Goal: Transaction & Acquisition: Purchase product/service

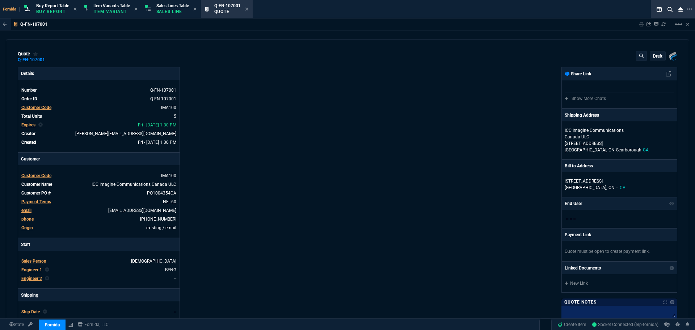
select select "1: BROV"
drag, startPoint x: 172, startPoint y: 13, endPoint x: 234, endPoint y: 17, distance: 62.0
click at [248, 10] on icon at bounding box center [246, 9] width 3 height 4
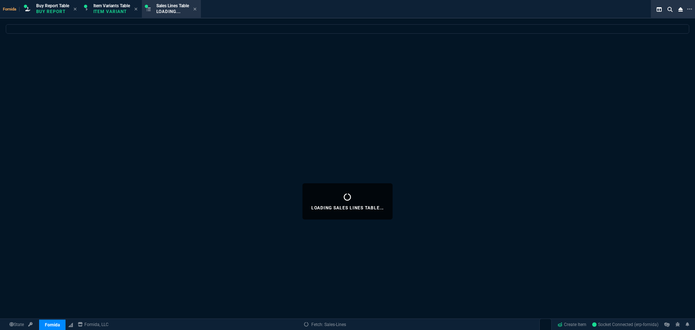
select select
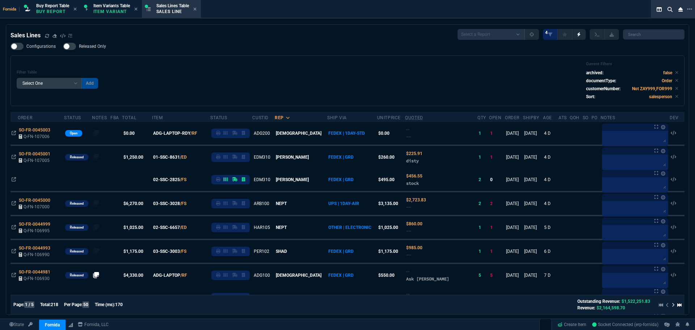
click at [312, 45] on div "Configurations Released Only Filter Table Select One Add Filter () Age () ATS (…" at bounding box center [347, 74] width 674 height 63
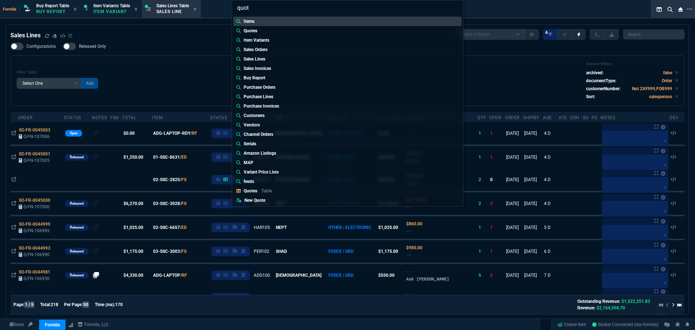
type input "quote"
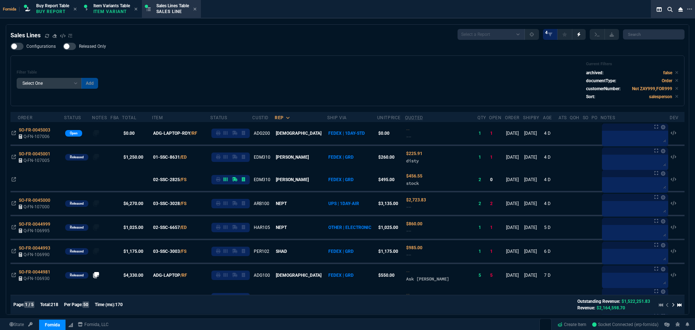
click at [278, 50] on div "Configurations Released Only Filter Table Select One Add Filter () Age () ATS (…" at bounding box center [347, 74] width 674 height 63
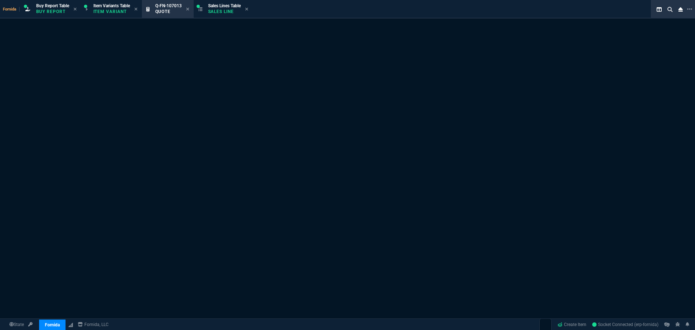
click at [162, 40] on div "Quote Not Found. Q-FN-107013 It may have been deleted." at bounding box center [347, 192] width 695 height 348
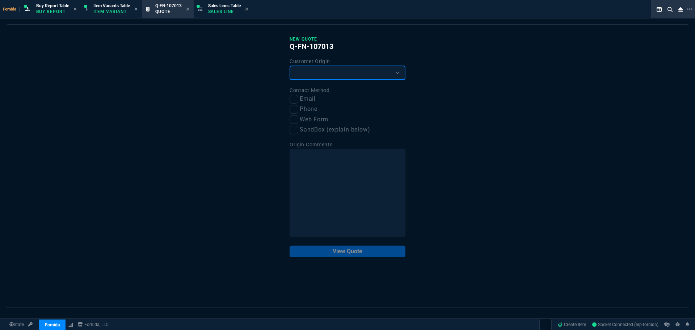
drag, startPoint x: 341, startPoint y: 75, endPoint x: 335, endPoint y: 80, distance: 7.8
click at [341, 75] on select "Existing Customer Amazon Lead (first order) Website Lead (first order) Called (…" at bounding box center [347, 72] width 116 height 14
select select "existing"
click at [289, 66] on select "Existing Customer Amazon Lead (first order) Website Lead (first order) Called (…" at bounding box center [347, 72] width 116 height 14
click at [301, 100] on label "Email" at bounding box center [347, 98] width 116 height 9
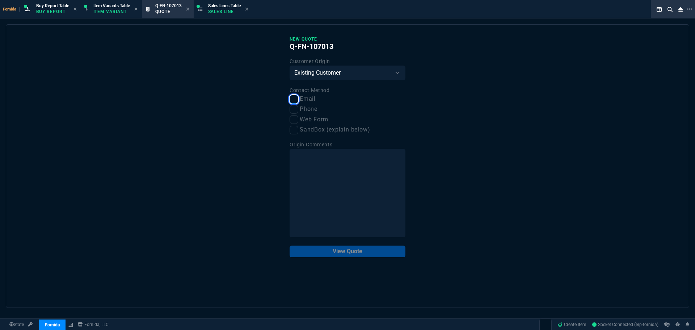
click at [298, 100] on input "Email" at bounding box center [293, 99] width 9 height 9
checkbox input "true"
click at [355, 250] on button "View Quote" at bounding box center [347, 251] width 116 height 12
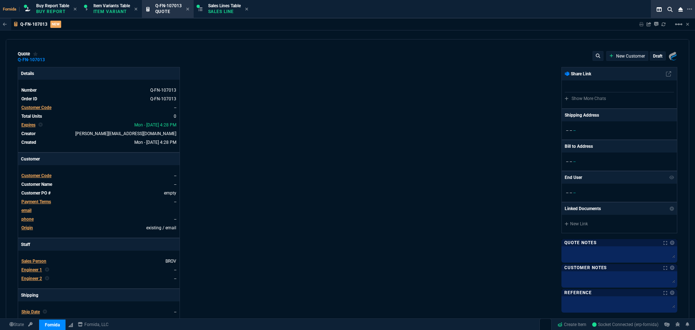
click at [44, 107] on span "Customer Code" at bounding box center [36, 107] width 30 height 5
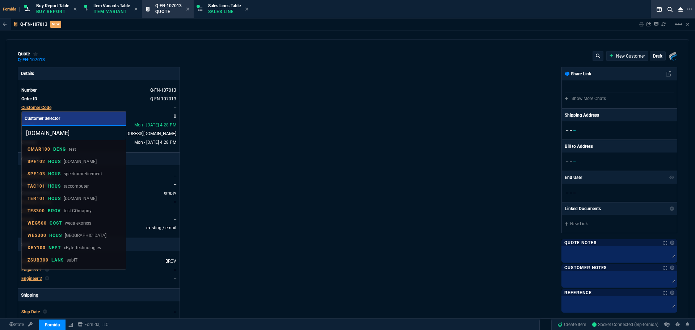
type input "[DOMAIN_NAME]"
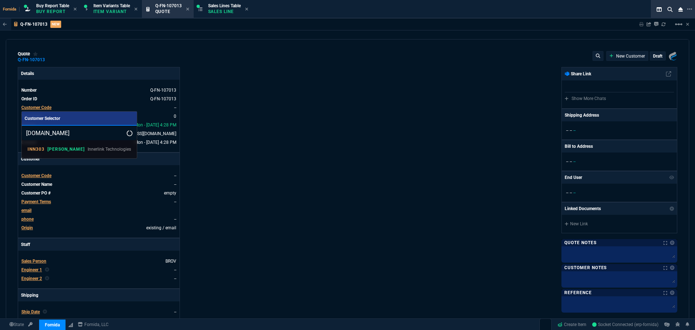
click at [62, 150] on div "INN303 [PERSON_NAME] Innerlink Technologies" at bounding box center [79, 149] width 103 height 7
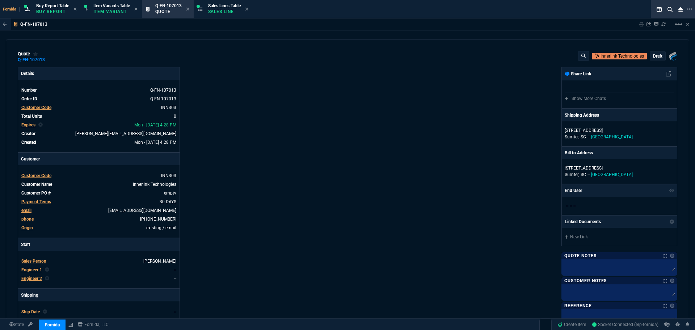
scroll to position [109, 0]
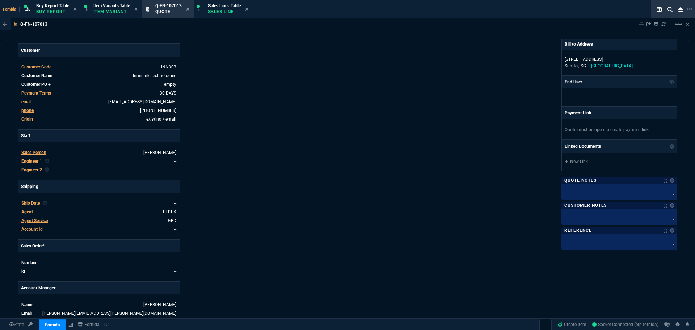
click at [32, 161] on span "Engineer 1" at bounding box center [31, 161] width 21 height 5
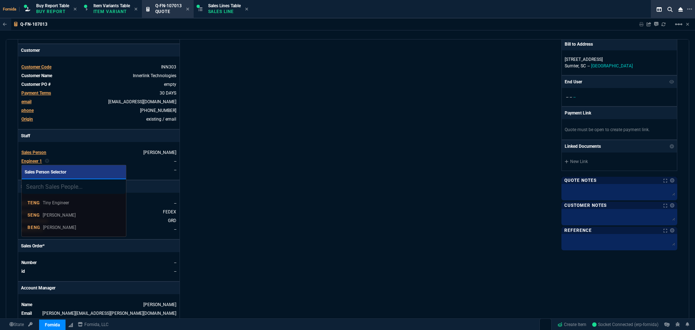
drag, startPoint x: 90, startPoint y: 229, endPoint x: 276, endPoint y: 166, distance: 196.0
click at [95, 228] on div "BENG [PERSON_NAME]" at bounding box center [74, 227] width 93 height 7
click at [300, 182] on div "Details Number Q-FN-107013 Order ID Q-FN-107013 Customer Code INN303 Total Unit…" at bounding box center [183, 144] width 330 height 373
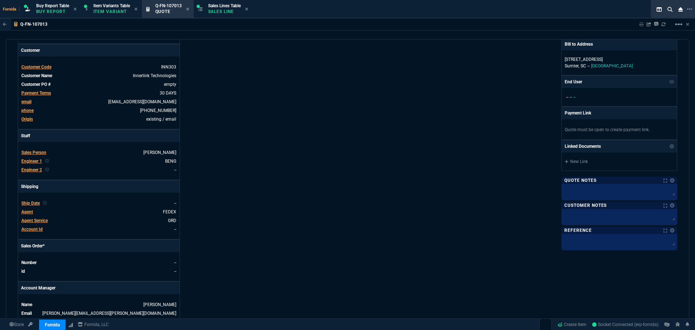
scroll to position [292, 0]
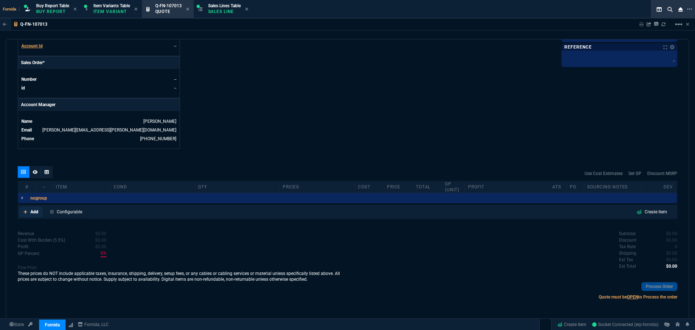
click at [26, 211] on icon at bounding box center [26, 212] width 4 height 4
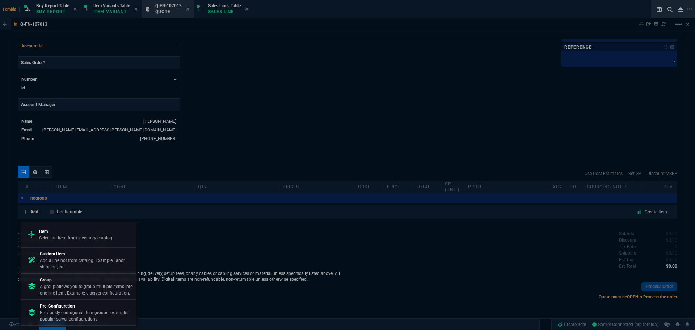
click at [81, 284] on p "A group allows you to group multiple items into one line item. Example: a serve…" at bounding box center [86, 289] width 93 height 13
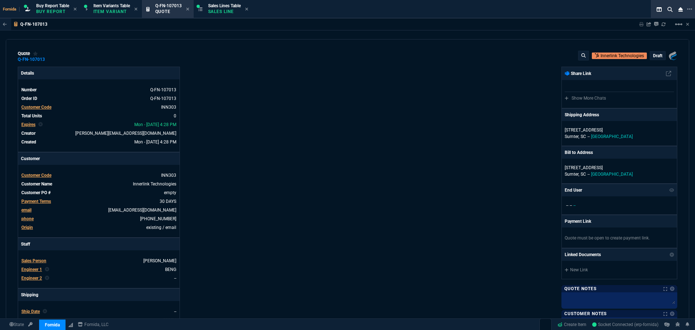
scroll to position [0, 0]
click at [284, 108] on div "Details Number Q-FN-107013 Order ID Q-FN-107013 Customer Code INN303 Total Unit…" at bounding box center [183, 253] width 330 height 373
click at [169, 109] on link "INN303" at bounding box center [168, 107] width 15 height 5
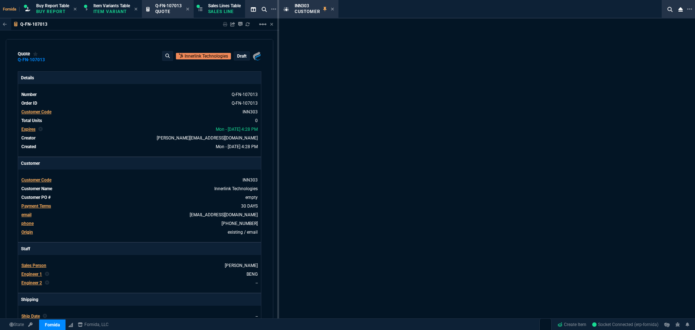
select select "1: quotes"
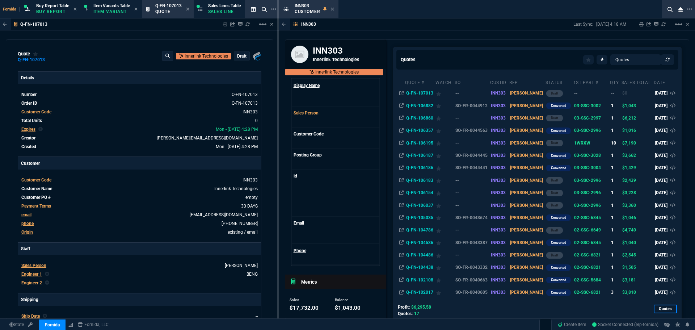
drag, startPoint x: 590, startPoint y: 168, endPoint x: 480, endPoint y: 91, distance: 133.9
click at [604, 168] on icon at bounding box center [606, 167] width 4 height 4
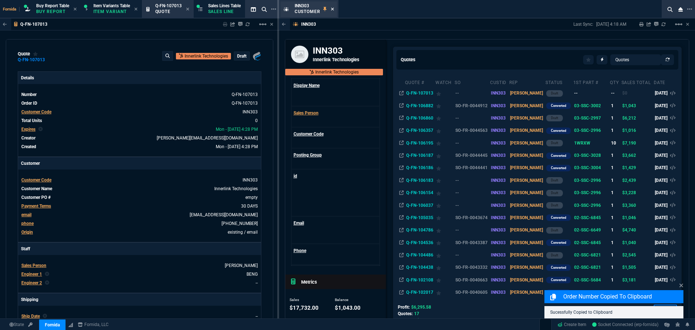
click at [332, 9] on icon at bounding box center [332, 9] width 3 height 3
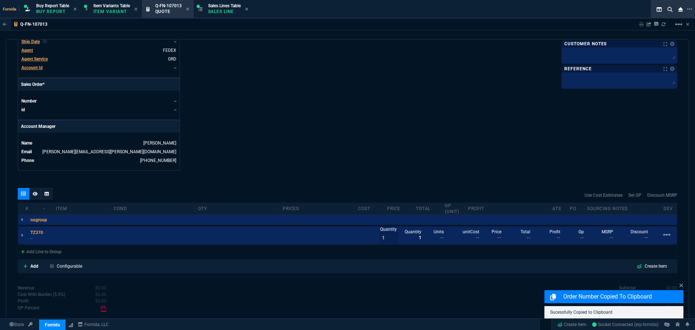
scroll to position [324, 0]
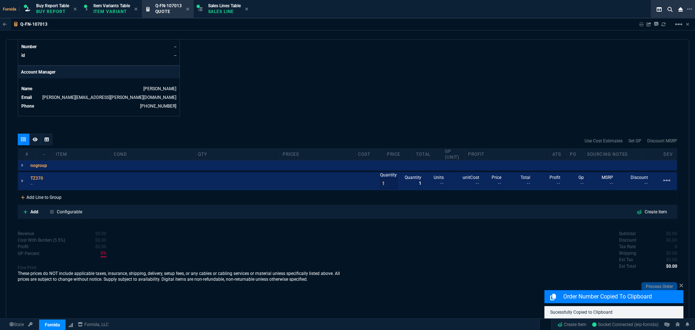
click at [46, 197] on div "Add Line to Group" at bounding box center [41, 196] width 46 height 13
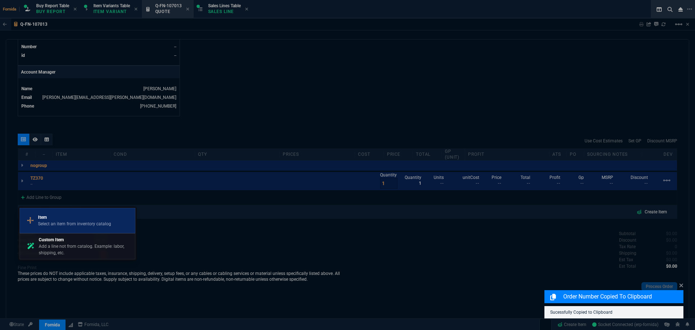
click at [63, 222] on p "Select an item from inventory catalog" at bounding box center [74, 223] width 73 height 7
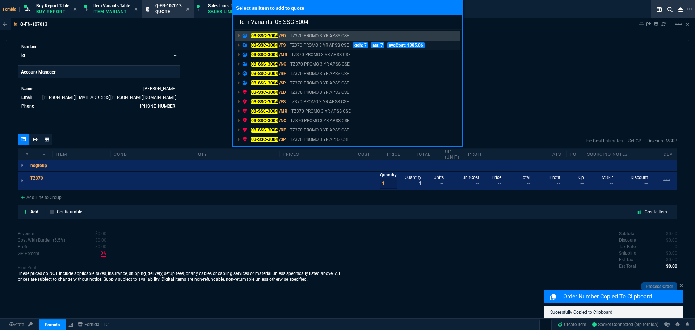
type input "Item Variants: 03-SSC-3004"
click at [306, 46] on p "TZ370 PROMO 3 YR APSS CSE" at bounding box center [318, 45] width 59 height 7
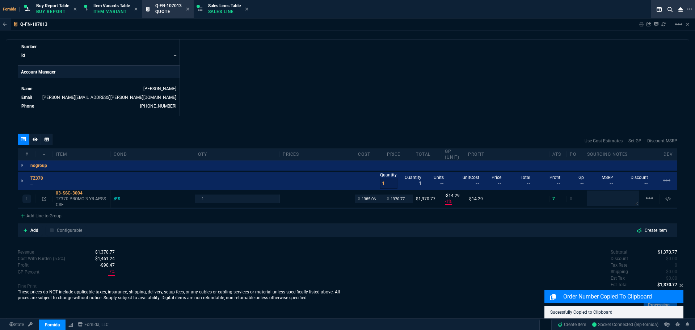
click at [346, 74] on nx-fornida-erp-document "Q-FN-107013 Sharing Q-FN-107013 Link Dev Link Share on Teams linear_scale quote…" at bounding box center [347, 185] width 695 height 335
type input "-1"
type input "-14"
type input "28"
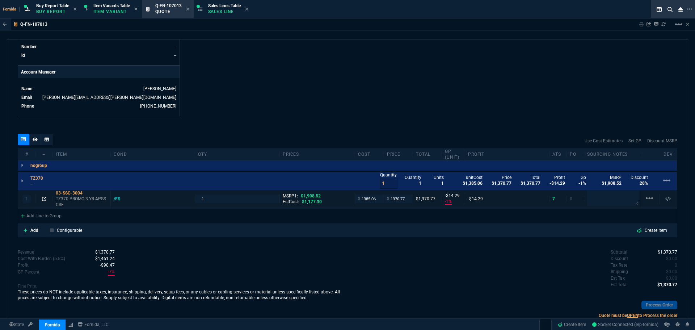
click at [45, 199] on icon at bounding box center [44, 198] width 4 height 4
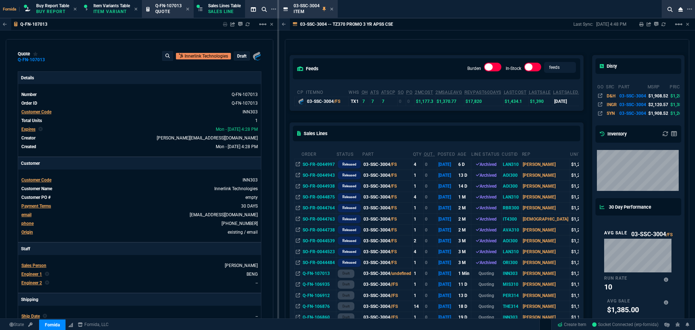
scroll to position [0, 46]
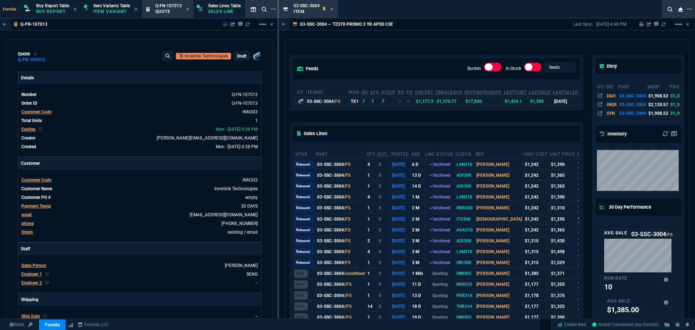
click at [596, 162] on div "feeds Burden In-Stock feeds prices cp ItemNo WHS OH ATS ATSCP SO PO 2MCost 2MSa…" at bounding box center [486, 325] width 403 height 572
click at [532, 139] on div "Sales Lines" at bounding box center [436, 133] width 293 height 21
click at [333, 9] on icon at bounding box center [331, 9] width 3 height 4
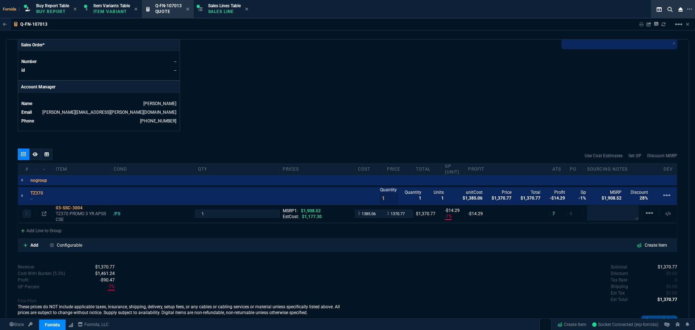
scroll to position [343, 0]
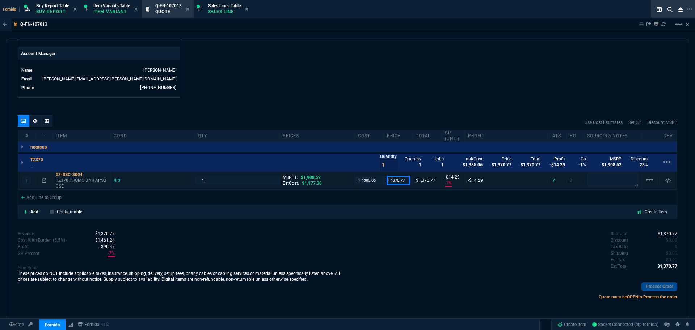
click at [391, 178] on input "1370.77" at bounding box center [398, 180] width 23 height 8
type input "1390"
type input "0"
type input "5"
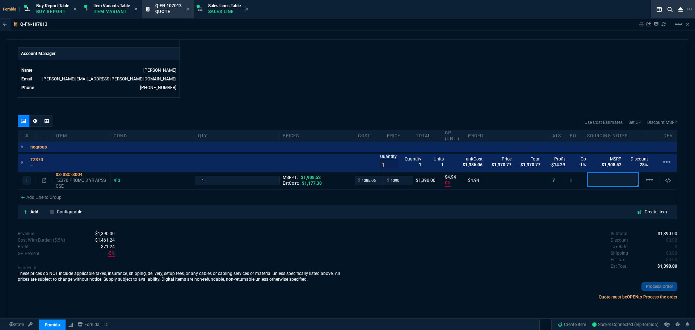
type input "27"
click at [336, 282] on p "These prices do NOT include applicable taxes, insurance, shipping, delivery, se…" at bounding box center [183, 276] width 330 height 12
click at [119, 180] on div "/FS" at bounding box center [120, 180] width 13 height 6
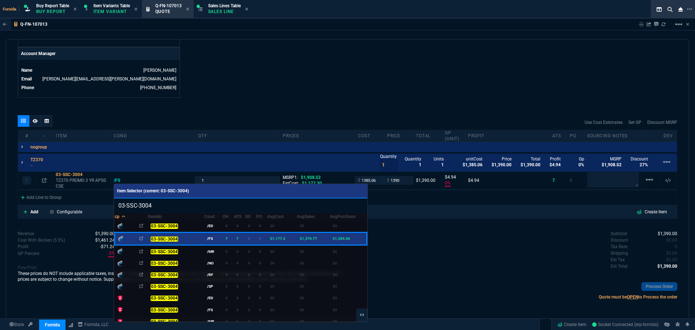
click at [318, 92] on div at bounding box center [347, 165] width 695 height 330
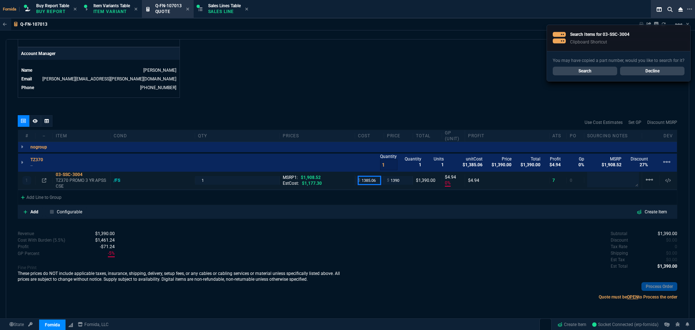
click at [364, 179] on input "1385.06" at bounding box center [369, 180] width 23 height 8
type input "1246.55"
type input "10"
type input "143"
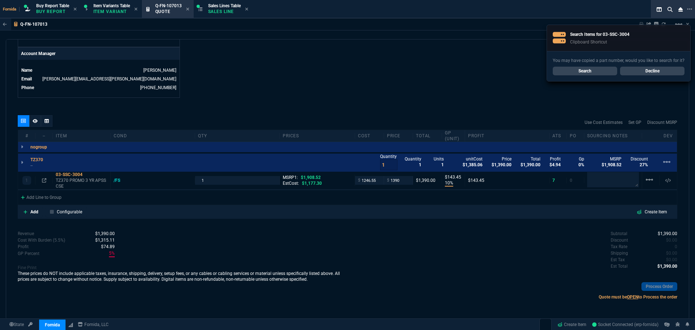
click at [404, 232] on div "Subtotal $1,390.00 Discount $0.00 Tax Rate 0 Shipping $0.00 Est Tax $0.00 Est T…" at bounding box center [512, 250] width 330 height 40
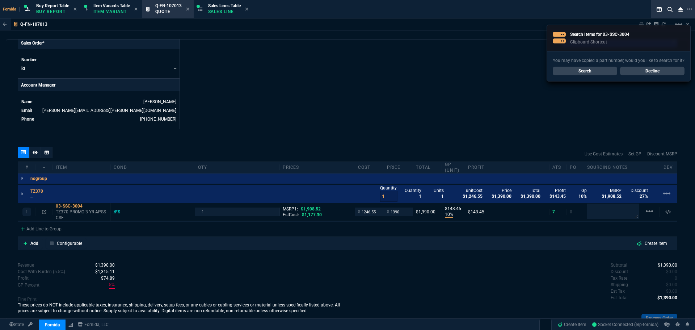
scroll to position [270, 0]
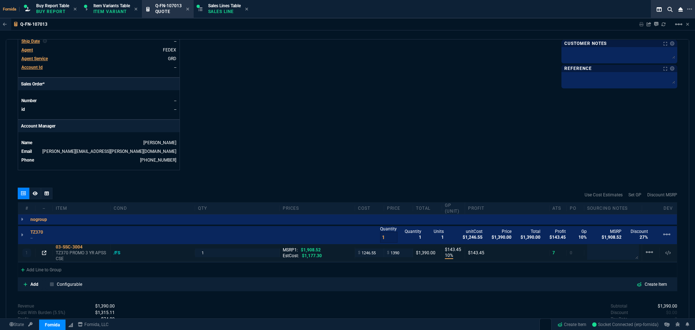
click at [43, 252] on icon at bounding box center [44, 252] width 4 height 4
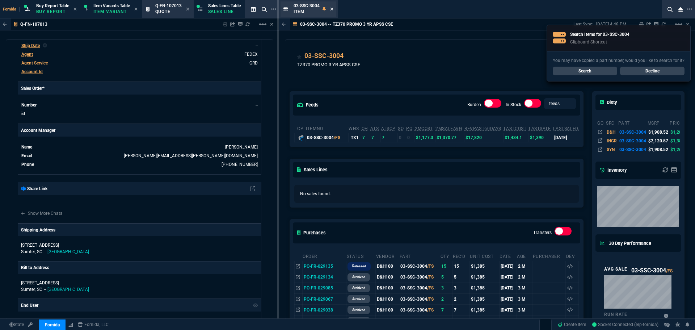
click at [330, 10] on icon at bounding box center [331, 9] width 3 height 4
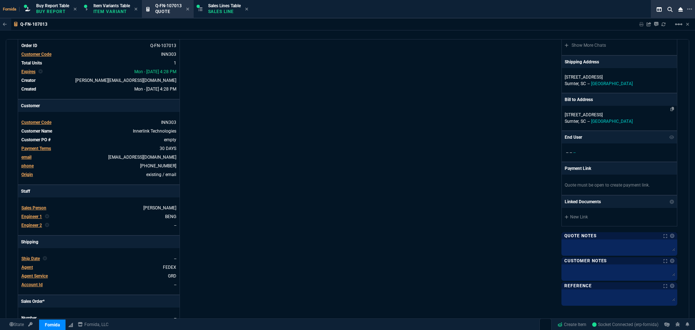
scroll to position [0, 0]
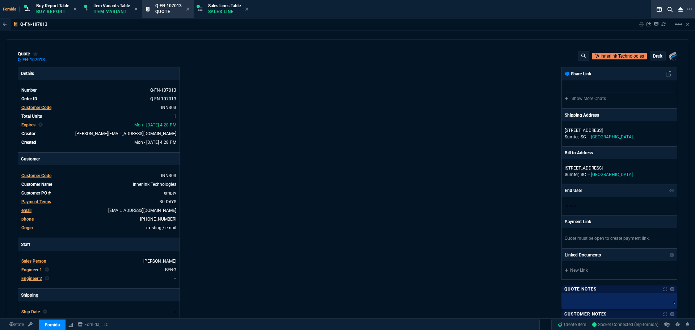
click at [658, 56] on div "draft" at bounding box center [657, 56] width 15 height 8
click at [656, 56] on p "draft" at bounding box center [657, 56] width 9 height 6
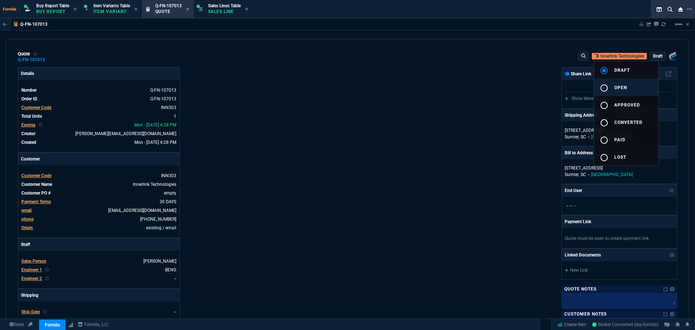
click at [631, 83] on button "radio_button_unchecked open" at bounding box center [626, 87] width 64 height 17
drag, startPoint x: 414, startPoint y: 114, endPoint x: 102, endPoint y: 72, distance: 314.7
click at [414, 114] on div at bounding box center [347, 165] width 695 height 330
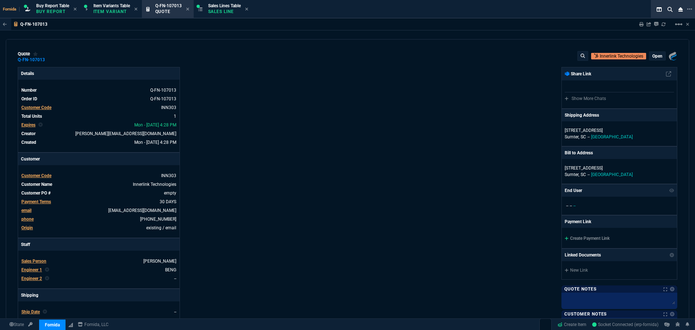
type input "10"
type input "143"
click at [48, 60] on icon at bounding box center [50, 60] width 4 height 4
type input "1908.52"
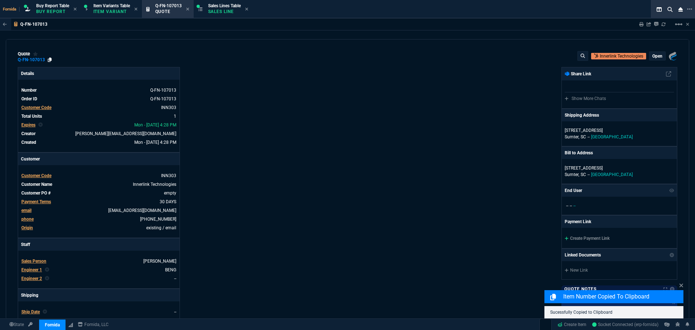
type input "27"
click at [216, 63] on div "quote Q-FN-107013 Innerlink Technologies open Fornida, LLC [STREET_ADDRESS]" at bounding box center [347, 57] width 659 height 12
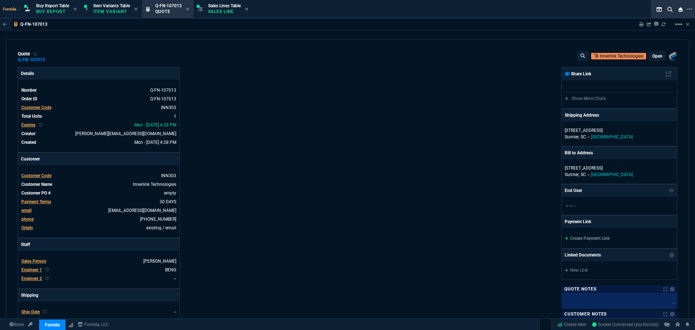
drag, startPoint x: 51, startPoint y: 59, endPoint x: 10, endPoint y: 62, distance: 41.3
click at [51, 59] on icon at bounding box center [50, 60] width 4 height 4
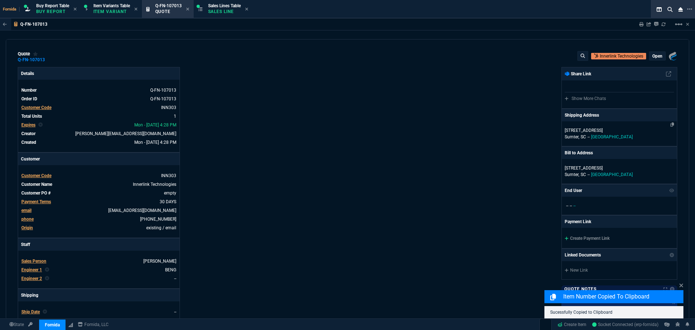
click at [604, 127] on div "[STREET_ADDRESS][PERSON_NAME]" at bounding box center [619, 133] width 115 height 25
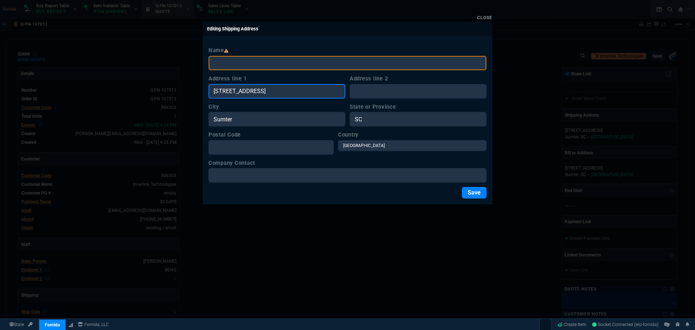
click at [295, 94] on input "[STREET_ADDRESS]" at bounding box center [276, 91] width 137 height 14
paste input "2650 [PERSON_NAME]"
type input "2650 [PERSON_NAME]"
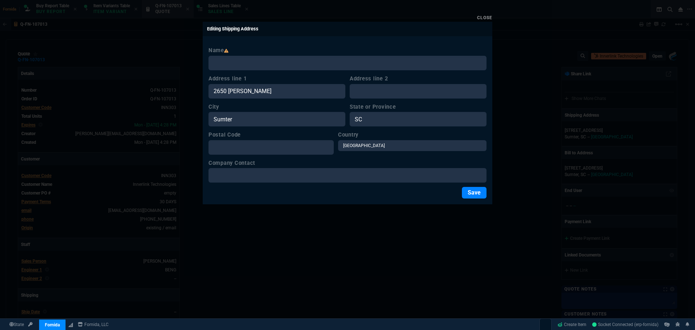
drag, startPoint x: 296, startPoint y: 75, endPoint x: 293, endPoint y: 67, distance: 7.8
click at [296, 75] on label "Address line 1" at bounding box center [276, 79] width 137 height 8
click at [296, 84] on input "2650 [PERSON_NAME]" at bounding box center [276, 91] width 137 height 14
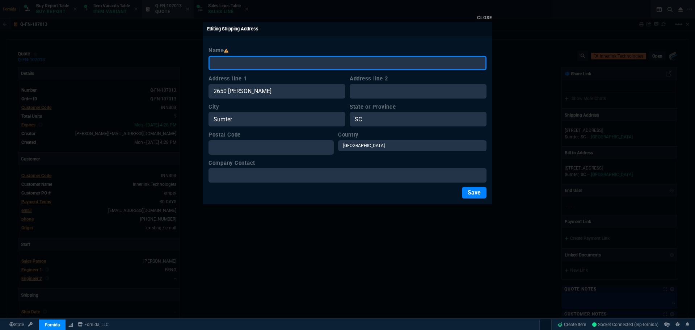
click at [293, 67] on input "Name" at bounding box center [347, 63] width 278 height 14
click at [288, 67] on input "Name" at bounding box center [347, 63] width 278 height 14
paste input "[PERSON_NAME]"
type input "[PERSON_NAME]"
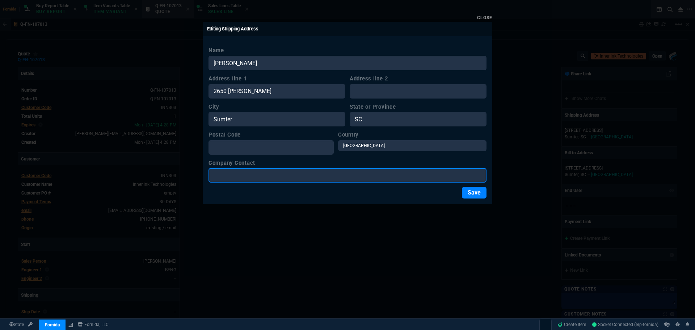
click at [271, 174] on input "Company Contact" at bounding box center [347, 175] width 278 height 14
paste input "[PERSON_NAME]"
type input "[PERSON_NAME]"
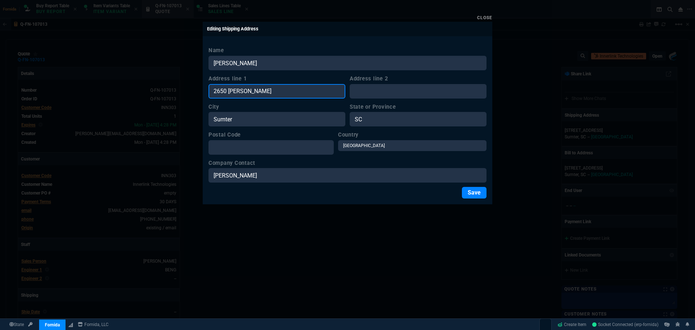
click at [261, 88] on input "2650 [PERSON_NAME]" at bounding box center [276, 91] width 137 height 14
type input "2650 [PERSON_NAME]"
click at [312, 154] on form "Name [PERSON_NAME] Address line 1 2650 [PERSON_NAME] Address line 2 City [GEOGR…" at bounding box center [347, 122] width 278 height 152
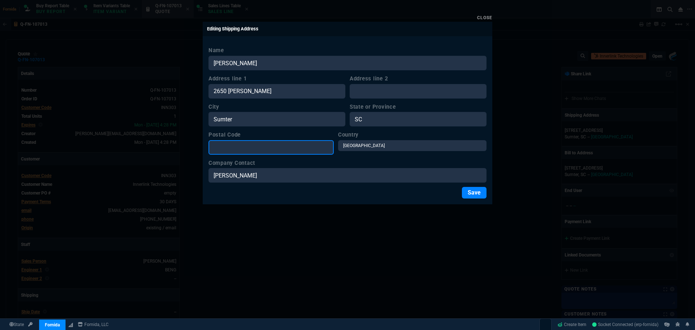
click at [312, 152] on input "Postal Code" at bounding box center [270, 147] width 125 height 14
paste input "29154"
type input "29154"
click at [478, 192] on button "Save" at bounding box center [474, 193] width 25 height 12
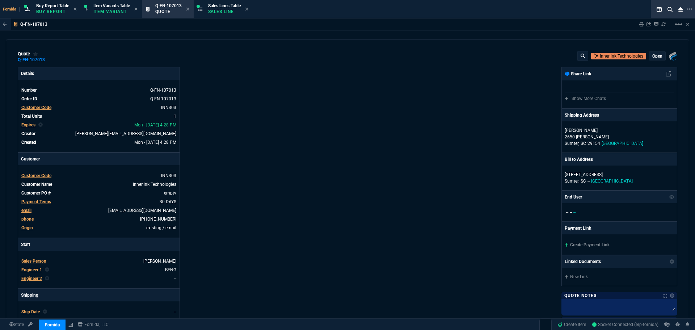
drag, startPoint x: 436, startPoint y: 75, endPoint x: 449, endPoint y: 81, distance: 14.9
click at [436, 76] on div "Fornida, LLC [STREET_ADDRESS] Share Link Show More Chats Shipping Address [PERS…" at bounding box center [512, 253] width 330 height 373
click at [49, 60] on icon at bounding box center [50, 60] width 4 height 4
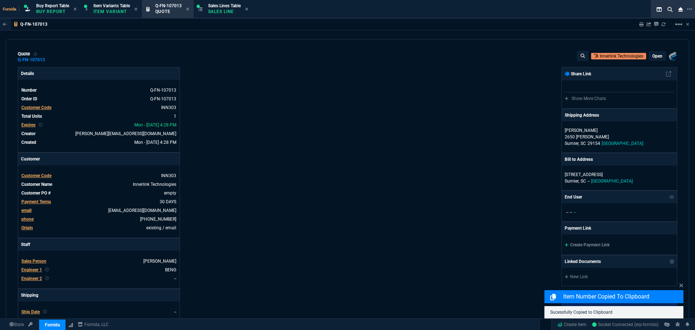
click at [457, 71] on div "Fornida, LLC [STREET_ADDRESS] Share Link Show More Chats Shipping Address [PERS…" at bounding box center [512, 253] width 330 height 373
drag, startPoint x: 641, startPoint y: 25, endPoint x: 329, endPoint y: 87, distance: 318.4
click at [641, 25] on icon at bounding box center [641, 24] width 4 height 4
type input "10"
type input "143"
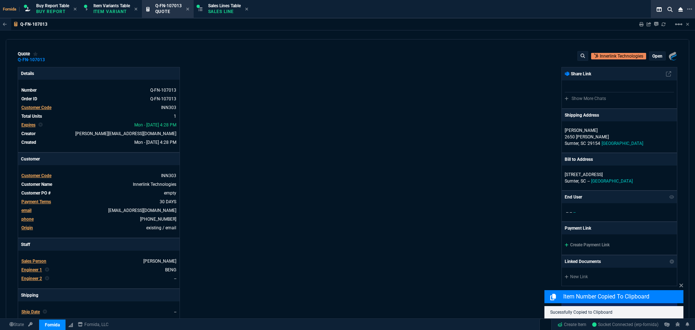
type input "27"
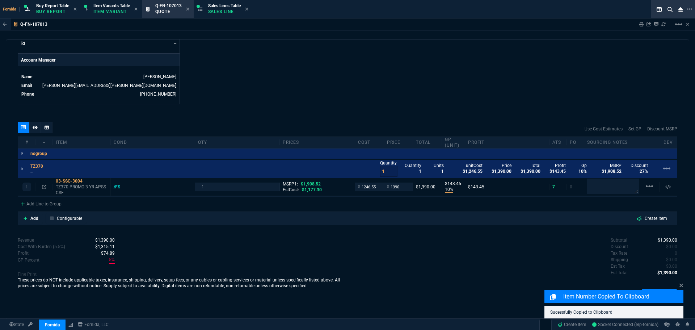
drag, startPoint x: 37, startPoint y: 130, endPoint x: 47, endPoint y: 143, distance: 16.7
click at [37, 130] on nx-icon at bounding box center [35, 127] width 5 height 6
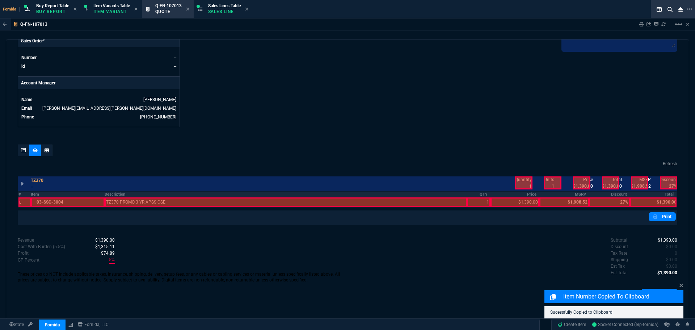
scroll to position [313, 0]
click at [206, 199] on div at bounding box center [286, 201] width 362 height 9
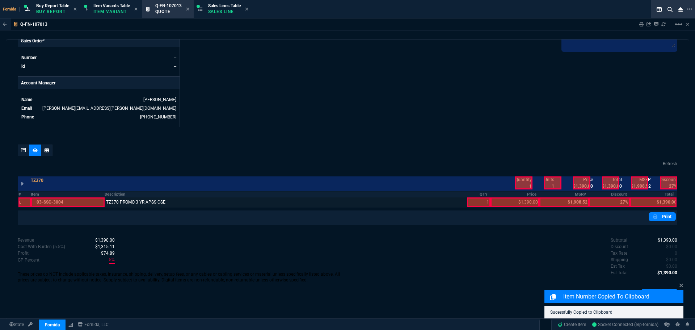
drag, startPoint x: 473, startPoint y: 201, endPoint x: 479, endPoint y: 201, distance: 6.2
click at [479, 201] on div at bounding box center [479, 201] width 24 height 9
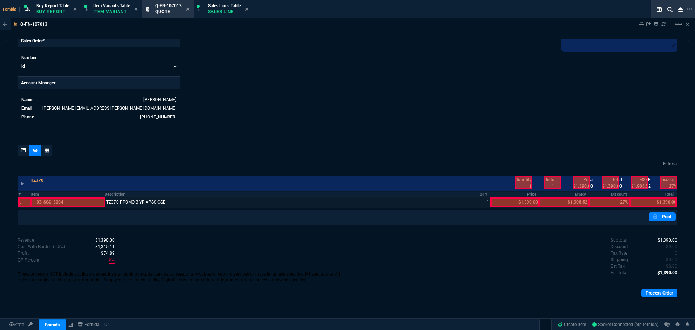
click at [526, 200] on div at bounding box center [514, 201] width 49 height 9
drag, startPoint x: 520, startPoint y: 178, endPoint x: 577, endPoint y: 178, distance: 57.2
click at [522, 178] on div at bounding box center [523, 182] width 17 height 13
click at [582, 178] on div at bounding box center [581, 182] width 17 height 13
drag, startPoint x: 604, startPoint y: 180, endPoint x: 624, endPoint y: 190, distance: 22.8
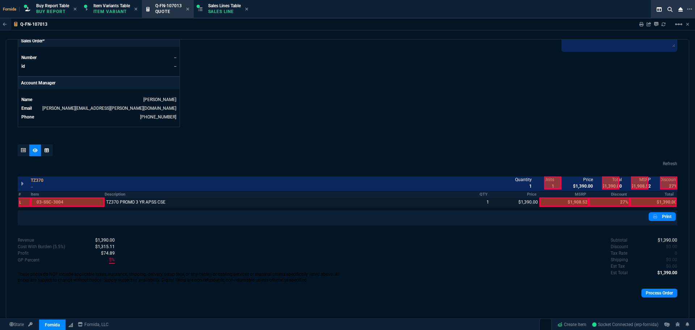
click at [604, 180] on div at bounding box center [610, 182] width 17 height 13
click at [650, 200] on div at bounding box center [653, 201] width 47 height 9
click at [609, 183] on div at bounding box center [610, 182] width 17 height 13
click at [583, 182] on div at bounding box center [581, 182] width 17 height 13
click at [522, 185] on div at bounding box center [523, 182] width 17 height 13
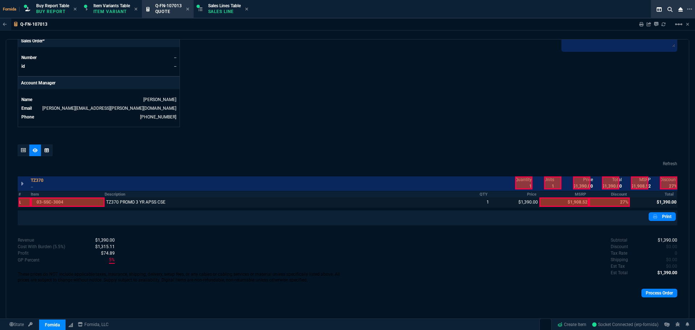
drag, startPoint x: 588, startPoint y: 183, endPoint x: 584, endPoint y: 183, distance: 4.0
click at [588, 183] on p "$1,390.00" at bounding box center [583, 186] width 20 height 7
click at [584, 183] on div at bounding box center [581, 182] width 17 height 13
click at [606, 184] on div at bounding box center [610, 182] width 17 height 13
click at [521, 182] on div at bounding box center [523, 182] width 17 height 13
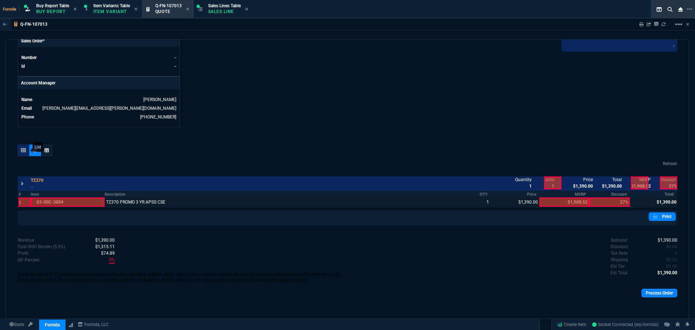
click at [21, 149] on div at bounding box center [24, 150] width 12 height 12
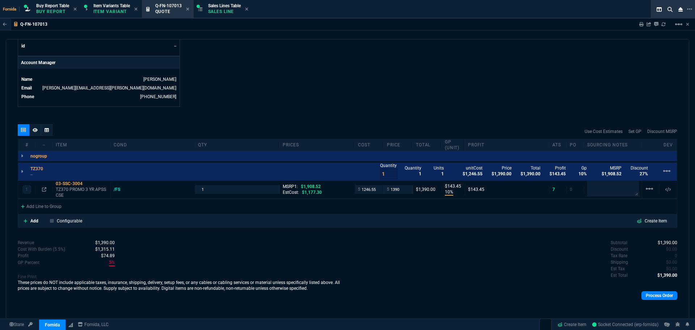
type input "27"
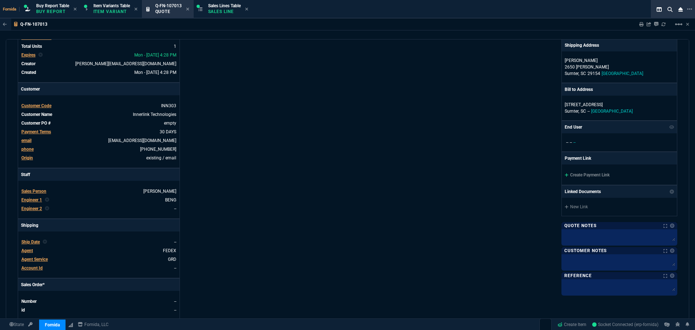
scroll to position [0, 0]
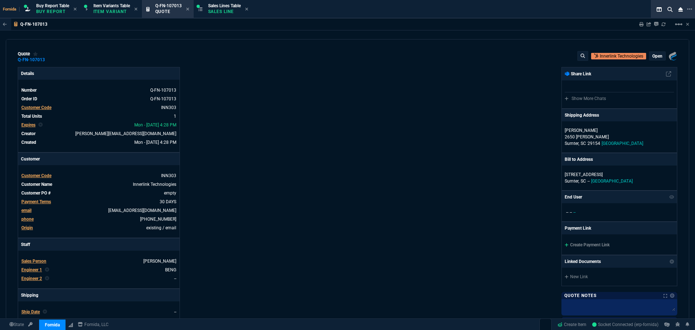
click at [641, 24] on icon at bounding box center [641, 24] width 4 height 4
click at [404, 91] on div "Fornida, LLC [STREET_ADDRESS] Share Link Show More Chats Shipping Address [PERS…" at bounding box center [512, 253] width 330 height 373
type input "27"
drag, startPoint x: 367, startPoint y: 206, endPoint x: 340, endPoint y: 187, distance: 32.8
click at [365, 204] on div "Fornida, LLC [STREET_ADDRESS] Share Link Show More Chats Shipping Address [PERS…" at bounding box center [512, 253] width 330 height 373
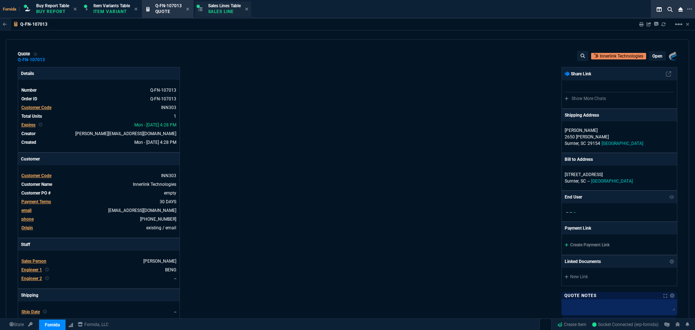
click at [225, 16] on div "Sales Lines Table Sales Line" at bounding box center [223, 9] width 56 height 16
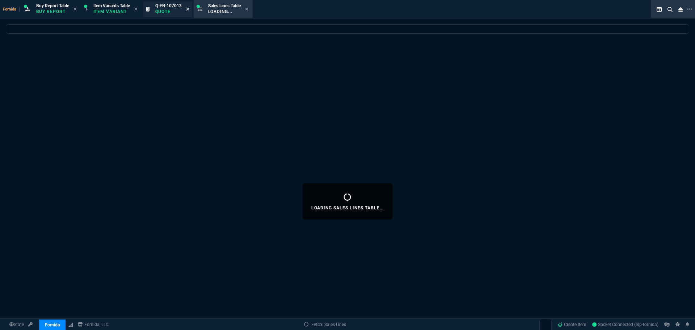
click at [189, 10] on icon at bounding box center [187, 9] width 3 height 4
select select
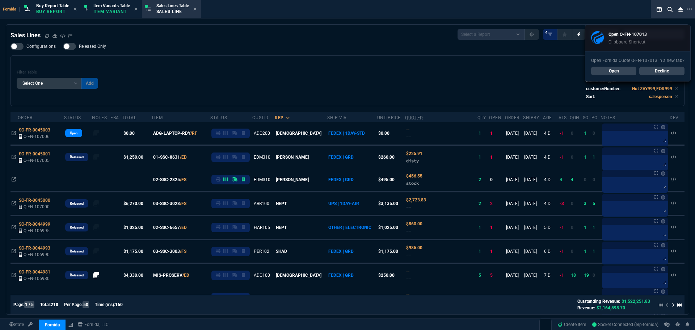
click at [206, 60] on div "Filter Table Select One Add Filter () Age () ATS () Cond (itemVariantCode) Cust…" at bounding box center [347, 80] width 674 height 51
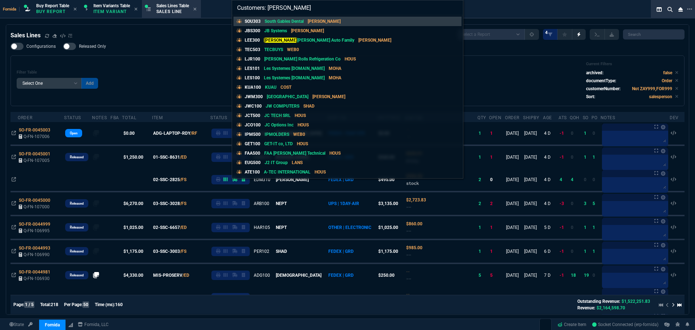
type input "Customers: [PERSON_NAME]"
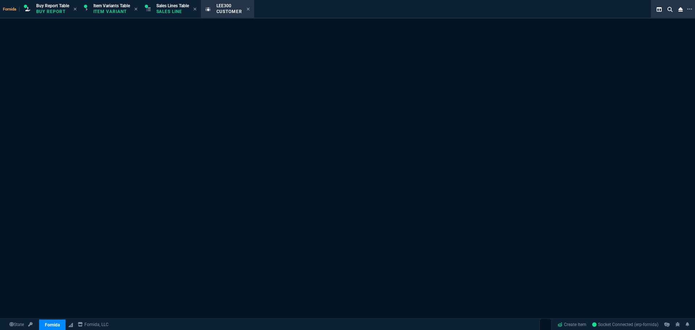
select select "1: quotes"
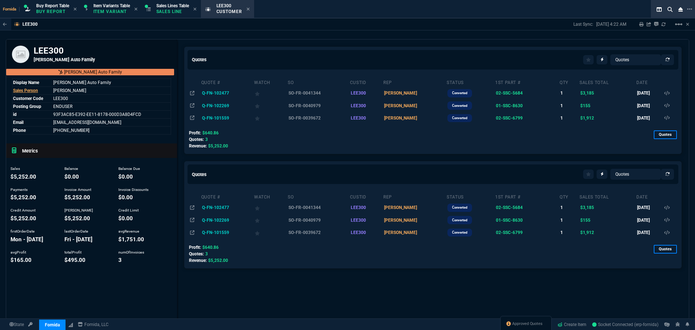
drag, startPoint x: 354, startPoint y: 307, endPoint x: 349, endPoint y: 291, distance: 16.6
click at [354, 303] on div "Quotes Quotes Sales Orders Sales Lines Sales Invoices Quote # Watch SO CustId R…" at bounding box center [433, 199] width 512 height 321
click at [322, 300] on div "Quotes Quotes Sales Orders Sales Lines Sales Invoices Quote # Watch SO CustId R…" at bounding box center [433, 199] width 512 height 321
click at [178, 4] on span "Sales Lines Table" at bounding box center [172, 5] width 33 height 5
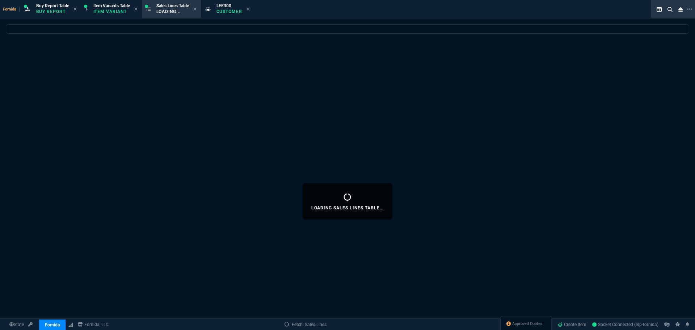
drag, startPoint x: 254, startPoint y: 13, endPoint x: 241, endPoint y: 5, distance: 15.4
click at [249, 10] on icon at bounding box center [247, 9] width 3 height 4
select select
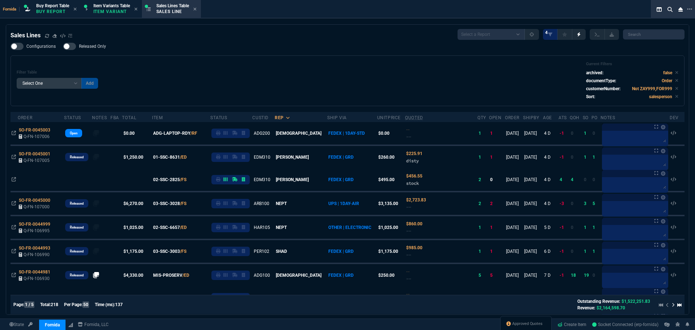
click at [397, 88] on div "Filter Table Select One Add Filter () Age () ATS () Cond (itemVariantCode) Cust…" at bounding box center [348, 81] width 662 height 38
click at [525, 322] on span "Approved Quotes" at bounding box center [527, 324] width 30 height 6
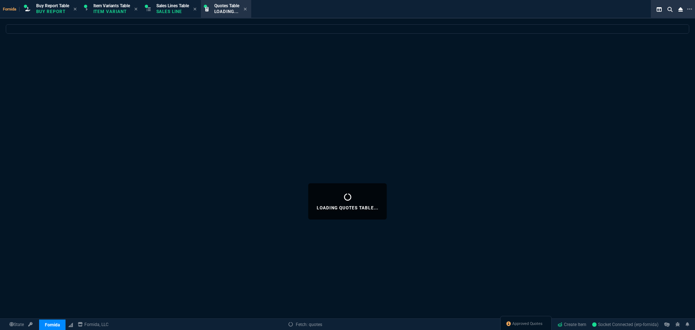
select select
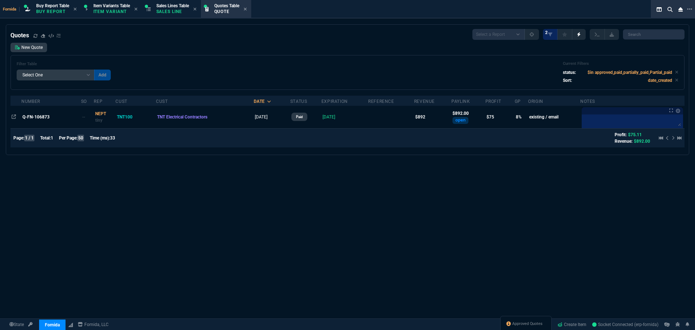
click at [322, 89] on div "Filter Table Select One Add Filter () creator (creator) Cust (headers.customerN…" at bounding box center [347, 72] width 674 height 35
click at [35, 116] on span "Q-FN-106873" at bounding box center [35, 116] width 27 height 5
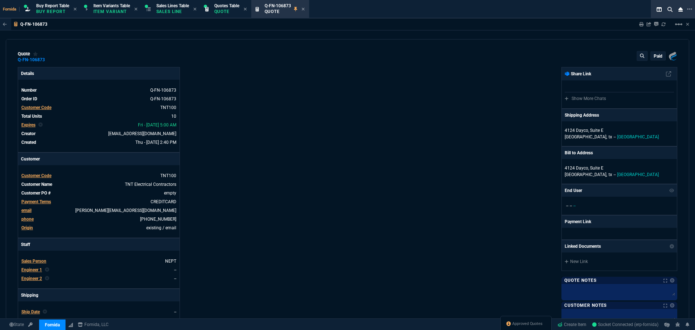
type input "13"
type input "12"
type input "89.2"
type input "0"
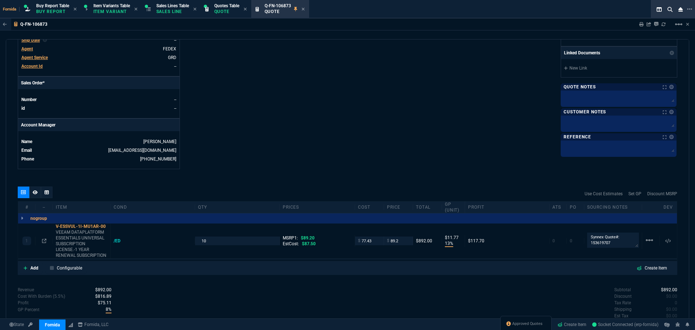
scroll to position [321, 0]
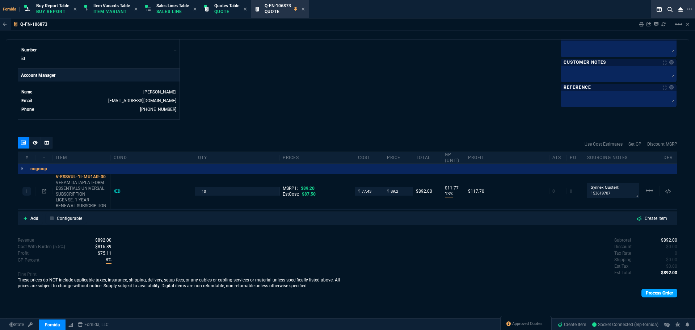
click at [645, 291] on link "Process Order" at bounding box center [659, 292] width 36 height 9
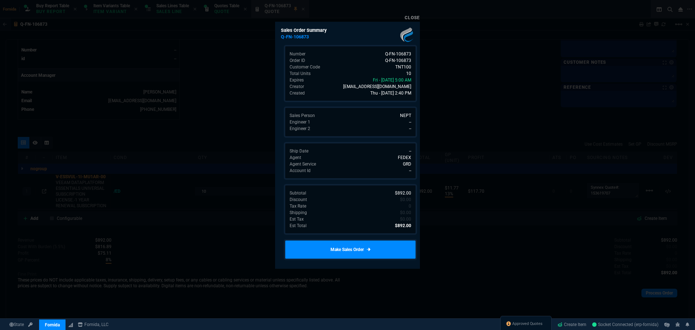
click at [338, 251] on link "Make Sales Order" at bounding box center [350, 249] width 133 height 21
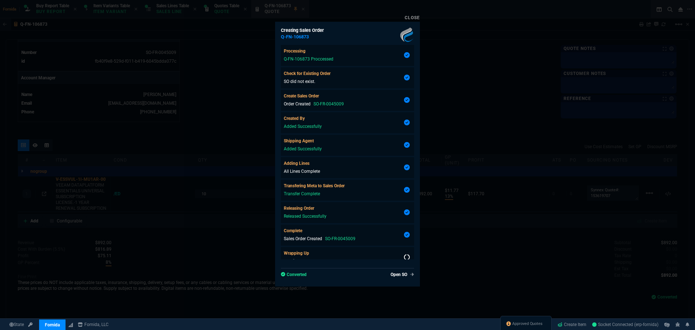
scroll to position [10, 0]
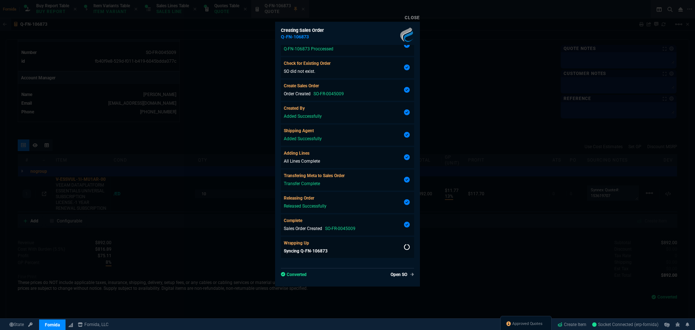
type input "13"
type input "12"
type input "0"
drag, startPoint x: 127, startPoint y: 140, endPoint x: 7, endPoint y: 154, distance: 121.0
click at [127, 140] on div at bounding box center [347, 165] width 695 height 330
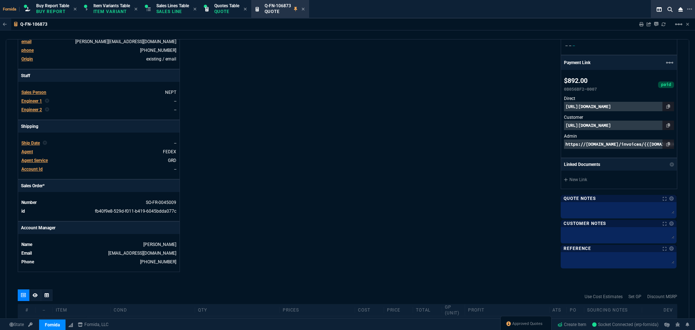
scroll to position [237, 0]
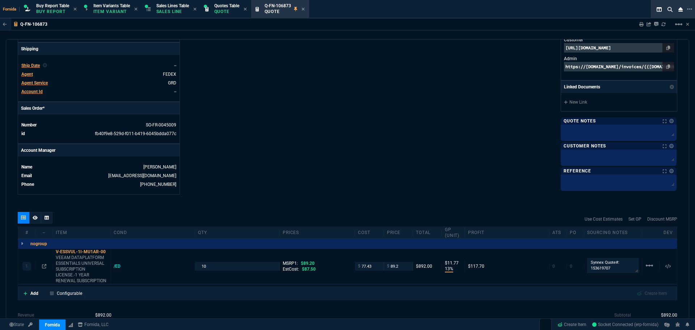
click at [249, 59] on div "Details Number Q-FN-106873 Order ID Q-FN-106873 Customer Code TNT100 Total Unit…" at bounding box center [183, 12] width 330 height 365
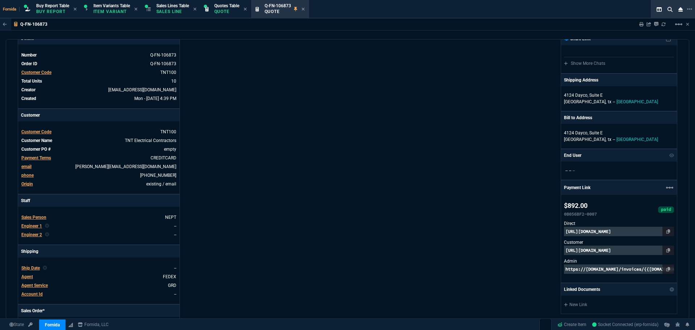
scroll to position [0, 0]
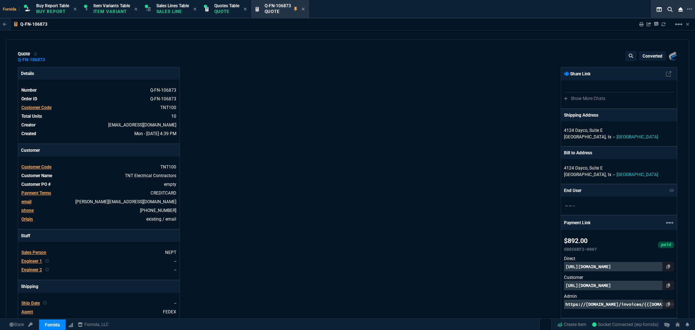
click at [384, 138] on div "Fornida, LLC [STREET_ADDRESS] Share Link Show More Chats Shipping Address [STRE…" at bounding box center [512, 249] width 330 height 365
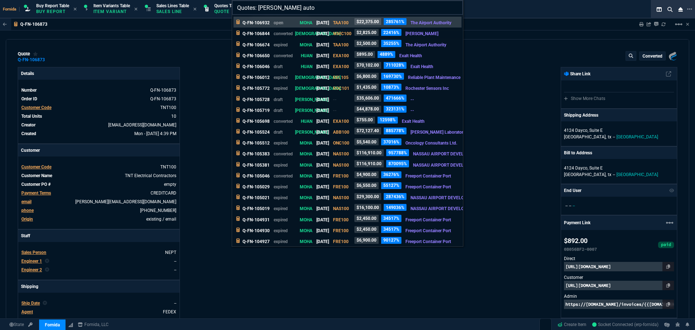
click at [294, 5] on input "Quotes: [PERSON_NAME] auto" at bounding box center [347, 7] width 231 height 14
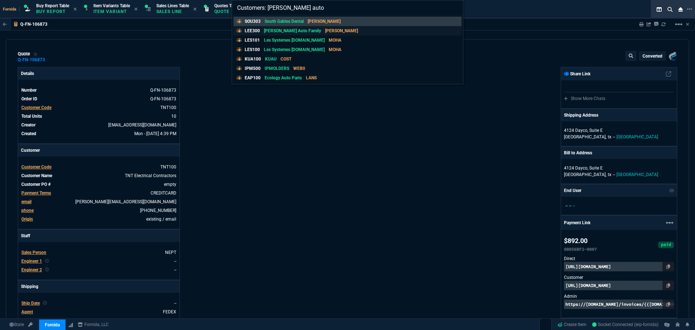
type input "Customers: [PERSON_NAME] auto"
click at [306, 33] on p "[PERSON_NAME] Auto Family" at bounding box center [292, 31] width 57 height 7
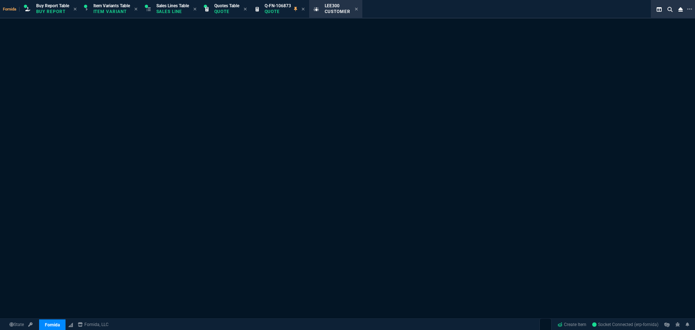
select select "1: quotes"
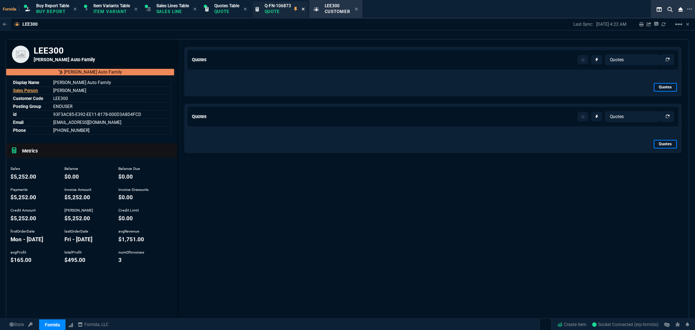
click at [304, 9] on icon at bounding box center [302, 9] width 3 height 3
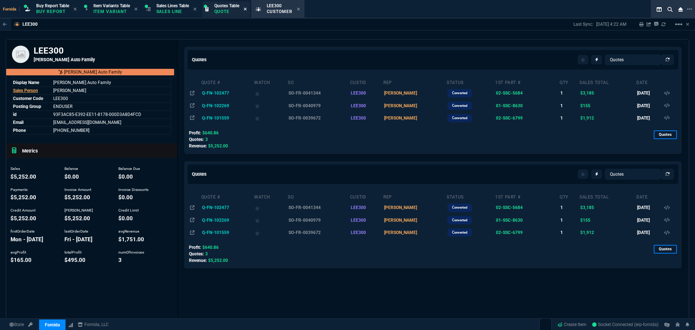
click at [247, 9] on icon at bounding box center [245, 9] width 3 height 4
drag, startPoint x: 161, startPoint y: 5, endPoint x: 252, endPoint y: 11, distance: 90.6
click at [162, 5] on span "Sales Lines Table" at bounding box center [172, 5] width 33 height 5
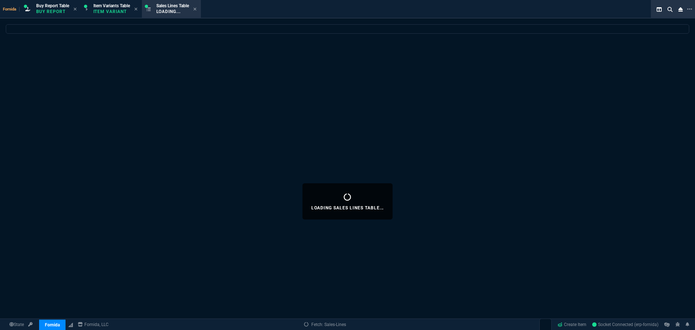
select select
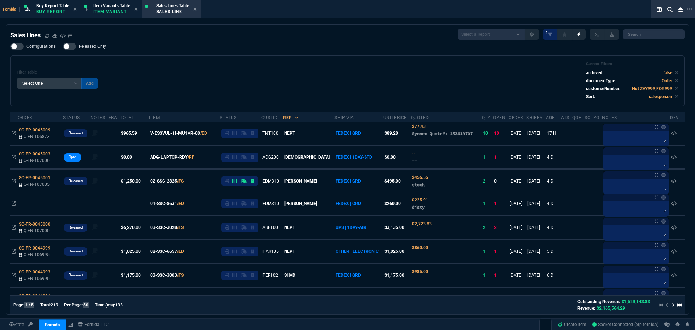
click at [306, 57] on div "Filter Table Select One Add Filter () Age () ATS () Cond (itemVariantCode) Cust…" at bounding box center [347, 80] width 674 height 51
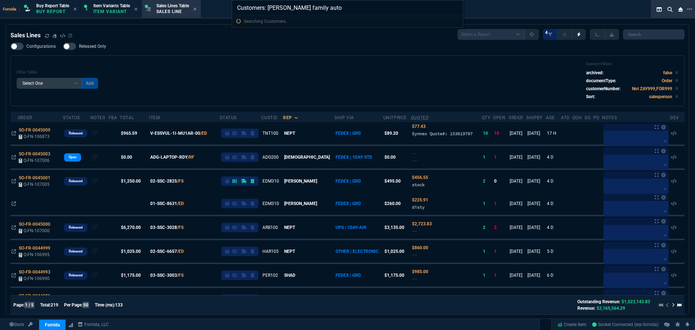
type input "Customers: [PERSON_NAME] family auto"
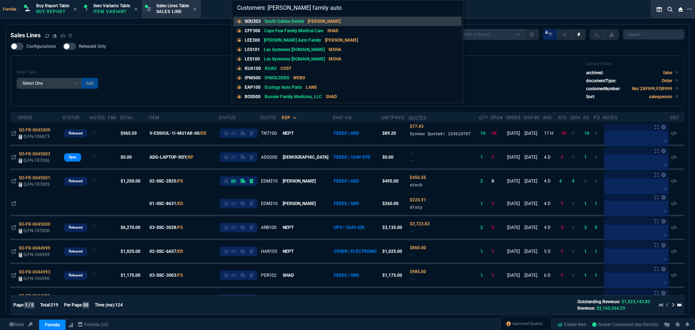
drag, startPoint x: 307, startPoint y: 37, endPoint x: 14, endPoint y: 96, distance: 298.6
click at [307, 37] on p "[PERSON_NAME] Auto Family" at bounding box center [292, 40] width 57 height 7
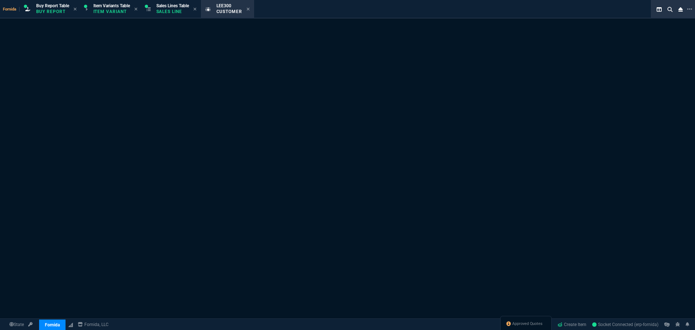
select select "1: quotes"
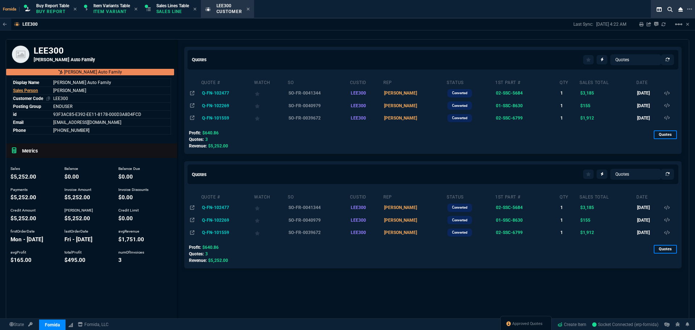
click at [66, 98] on link "LEE300" at bounding box center [60, 98] width 15 height 5
copy link "LEE300"
click at [525, 329] on div "Approved Quotes" at bounding box center [525, 324] width 51 height 17
click at [522, 324] on span "Approved Quotes" at bounding box center [527, 324] width 30 height 6
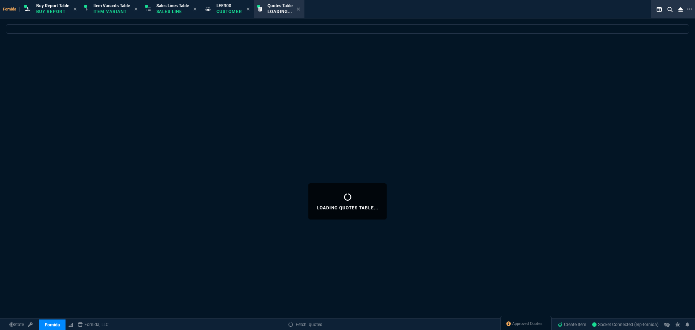
select select
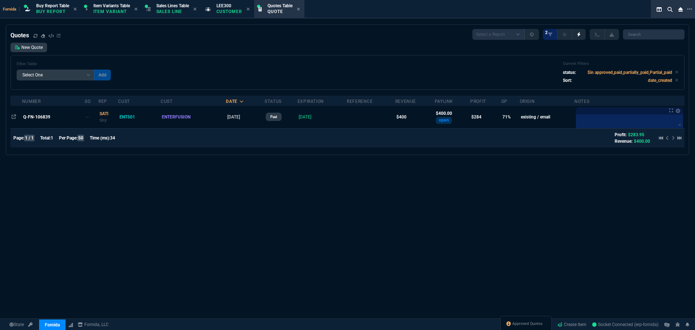
click at [33, 114] on td "Q-FN-106839" at bounding box center [53, 117] width 63 height 22
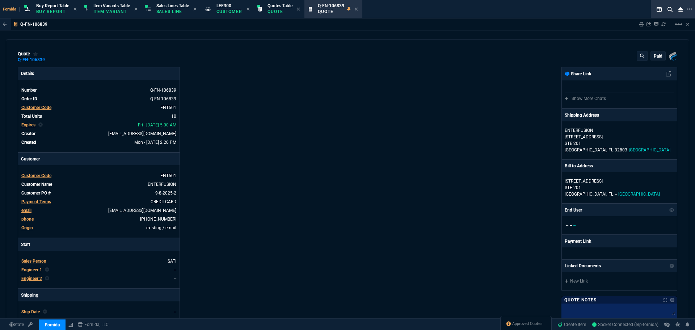
type input "73"
type input "29"
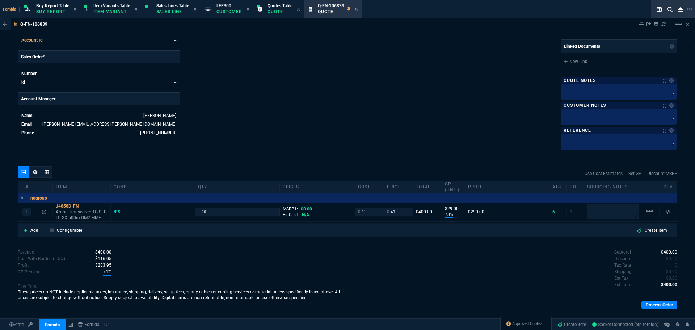
scroll to position [309, 0]
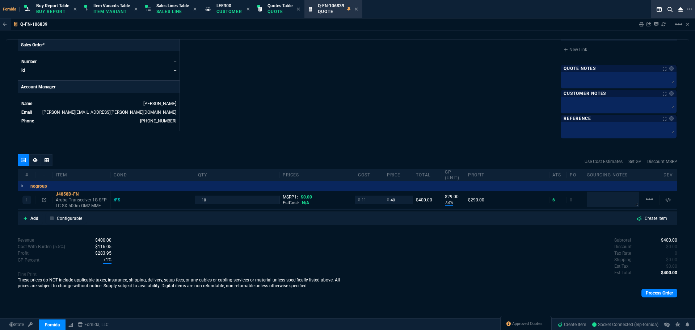
click at [641, 286] on div "Process Order" at bounding box center [512, 292] width 330 height 15
click at [643, 289] on link "Process Order" at bounding box center [659, 292] width 36 height 9
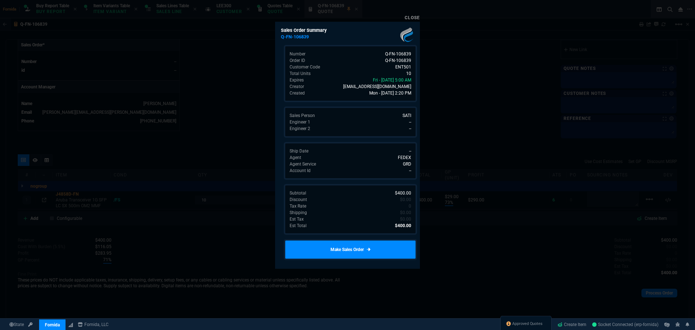
click at [350, 248] on link "Make Sales Order" at bounding box center [350, 249] width 133 height 21
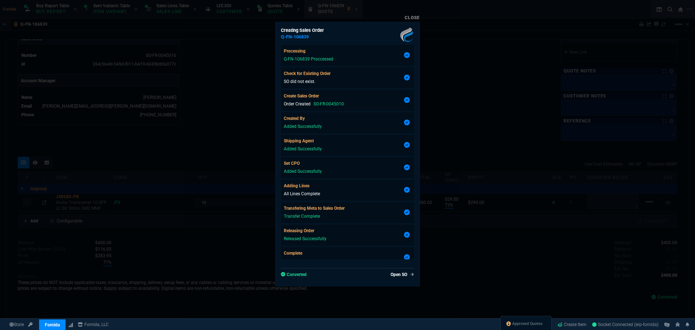
type input "73"
type input "29"
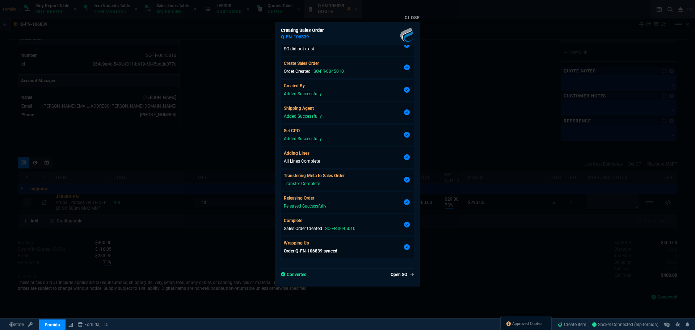
scroll to position [301, 0]
click at [193, 76] on div at bounding box center [347, 165] width 695 height 330
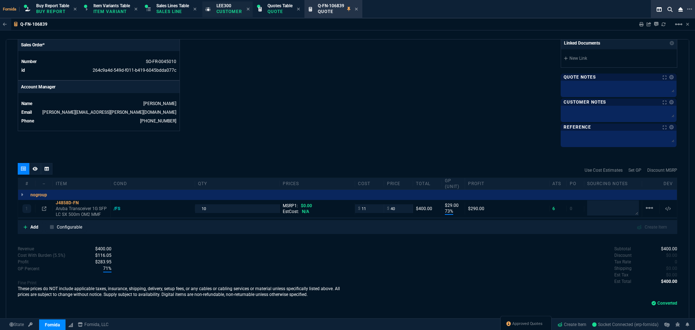
drag, startPoint x: 233, startPoint y: 0, endPoint x: 246, endPoint y: 6, distance: 14.1
click at [233, 0] on section "LEE300 Customer" at bounding box center [228, 9] width 54 height 18
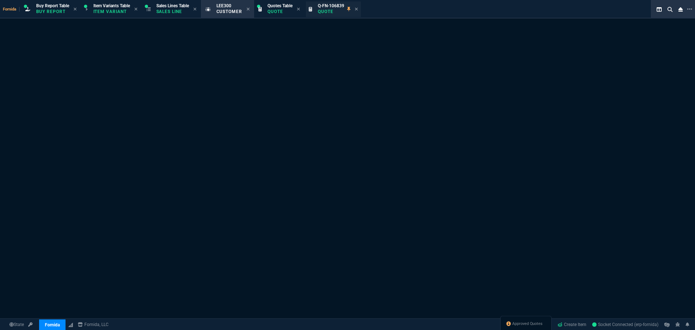
select select "1: quotes"
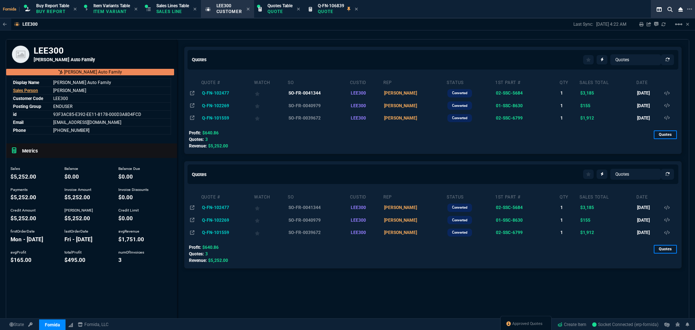
click at [321, 92] on td "SO-FR-0041344" at bounding box center [318, 93] width 62 height 12
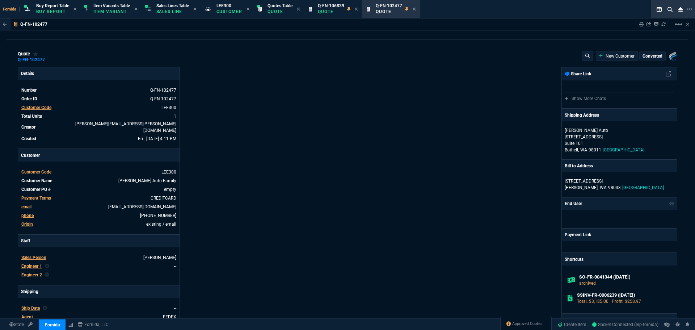
type input "5450.03"
type input "15"
type input "490"
type input "42"
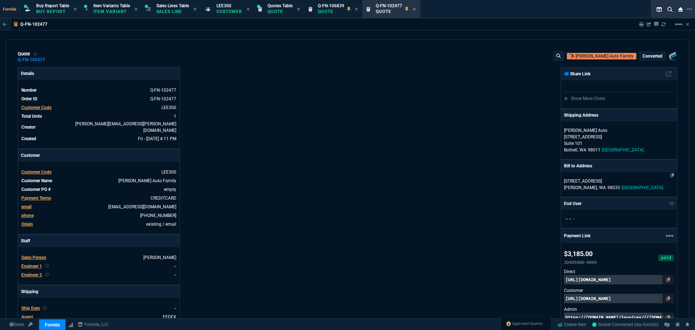
click at [607, 186] on span "98033" at bounding box center [613, 187] width 13 height 5
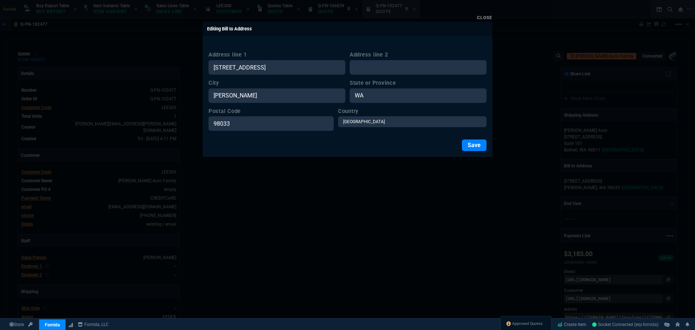
click at [580, 160] on div at bounding box center [347, 165] width 695 height 330
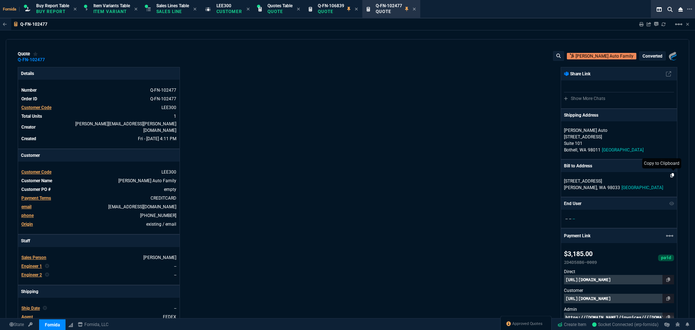
click at [670, 177] on icon at bounding box center [672, 175] width 4 height 4
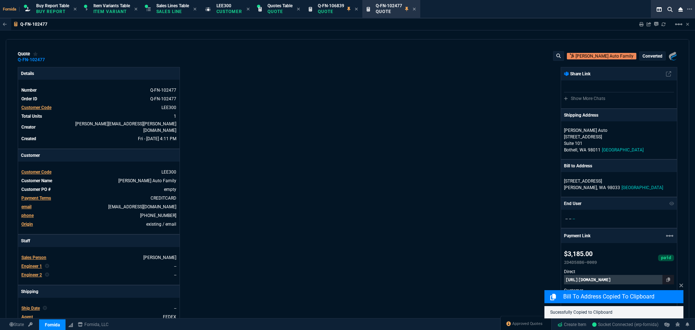
drag, startPoint x: 126, startPoint y: 203, endPoint x: 17, endPoint y: 195, distance: 108.8
click at [106, 204] on icon at bounding box center [104, 206] width 4 height 4
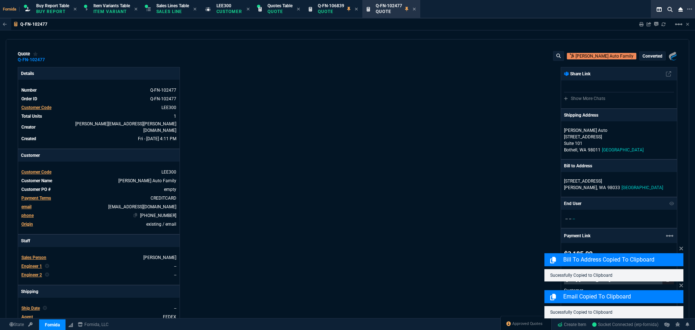
drag, startPoint x: 143, startPoint y: 210, endPoint x: 104, endPoint y: 210, distance: 38.4
click at [140, 213] on nx-icon at bounding box center [137, 215] width 7 height 5
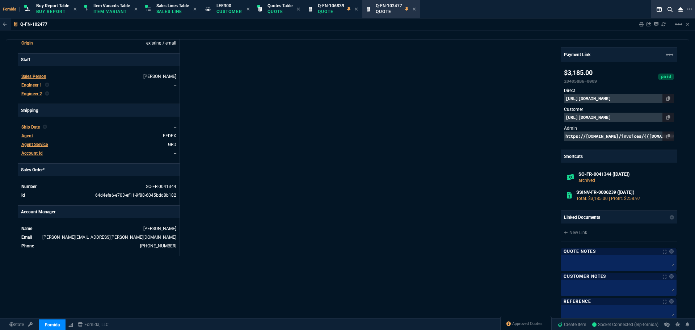
scroll to position [367, 0]
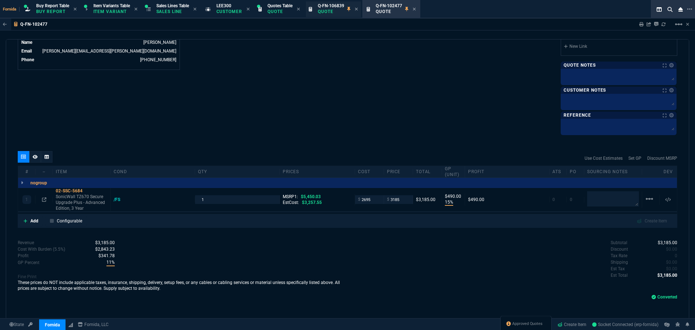
click at [344, 10] on p "Quote" at bounding box center [331, 12] width 26 height 6
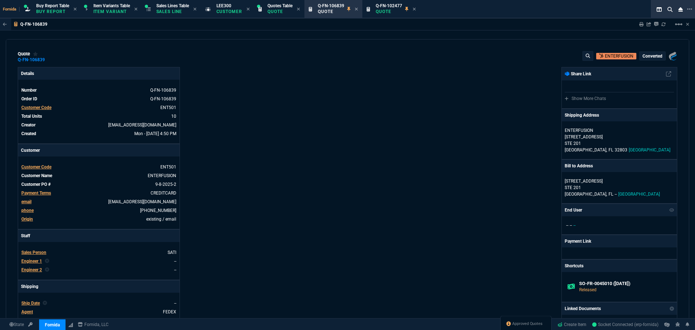
type input "73"
type input "29"
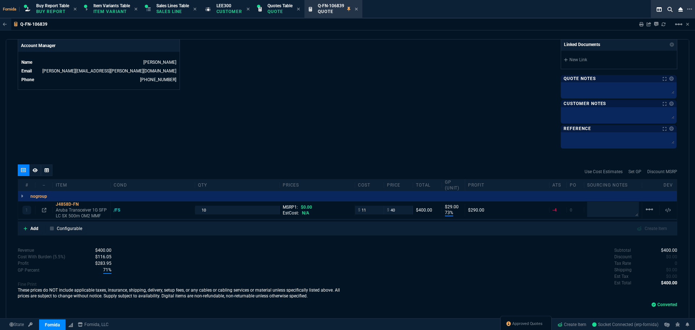
scroll to position [350, 0]
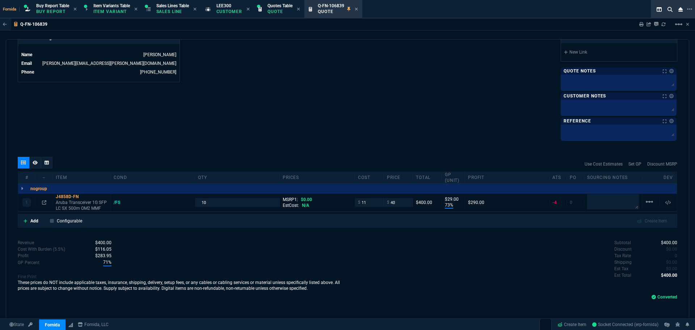
drag, startPoint x: 348, startPoint y: 44, endPoint x: 308, endPoint y: 35, distance: 41.5
click at [174, 9] on p "Sales Line" at bounding box center [172, 12] width 33 height 6
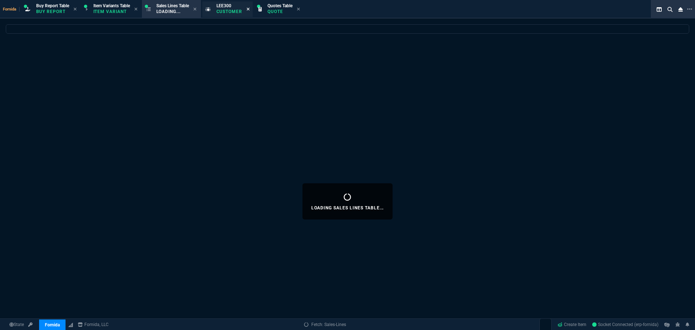
click at [250, 9] on icon at bounding box center [247, 9] width 3 height 4
click at [247, 10] on icon at bounding box center [245, 9] width 3 height 4
select select
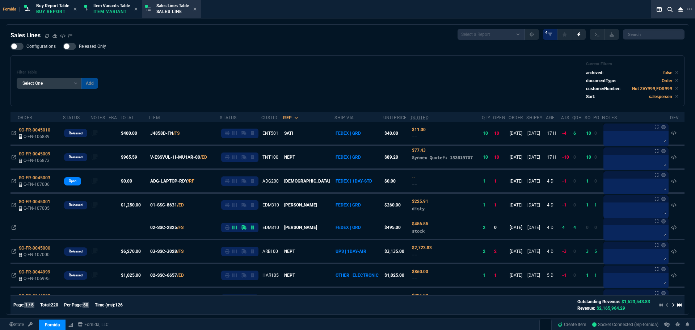
click at [320, 60] on div "Filter Table Select One Add Filter () Age () ATS () Cond (itemVariantCode) Cust…" at bounding box center [347, 80] width 674 height 51
click at [293, 65] on div "Filter Table Select One Add Filter () Age () ATS () Cond (itemVariantCode) Cust…" at bounding box center [348, 81] width 662 height 38
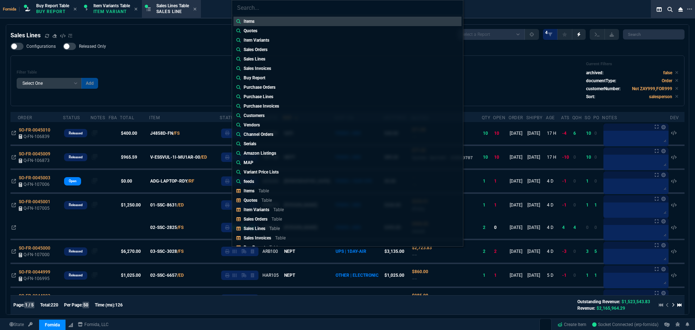
type input "u"
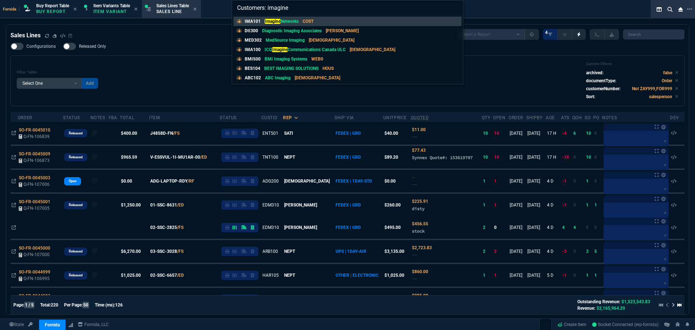
type input "Customers: imagine"
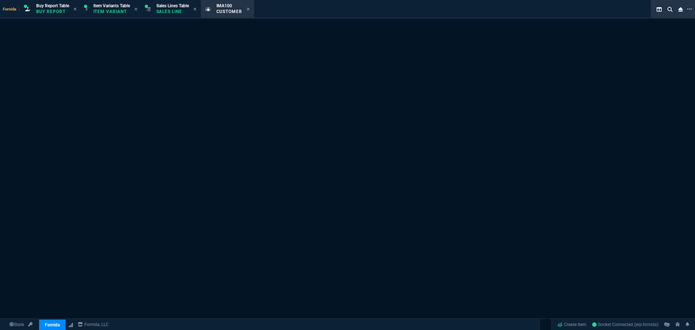
select select "1: quotes"
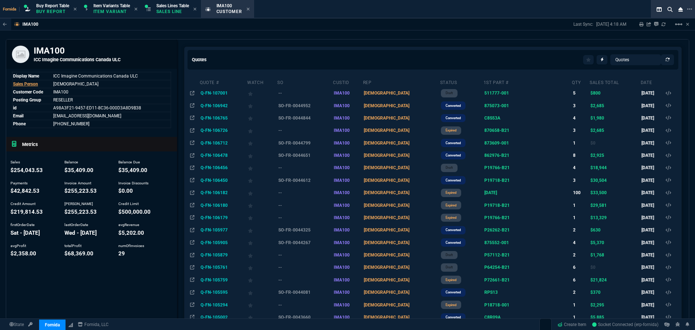
click at [278, 39] on div "IMA100 Last Sync: [DATE] 4:18 AM Sharing IMA100 Link Dev Link Share on Teams li…" at bounding box center [347, 168] width 695 height 301
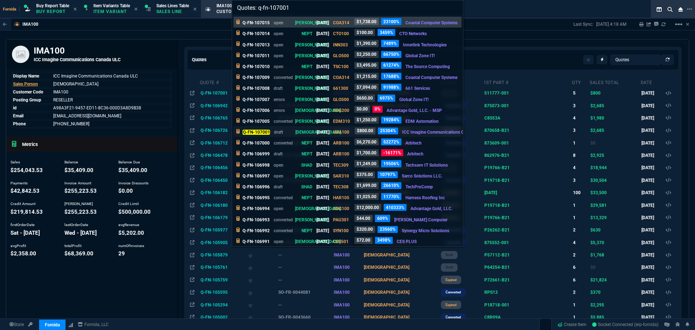
type input "Quotes: q-fn-107001"
click at [284, 133] on p "draft" at bounding box center [282, 132] width 17 height 7
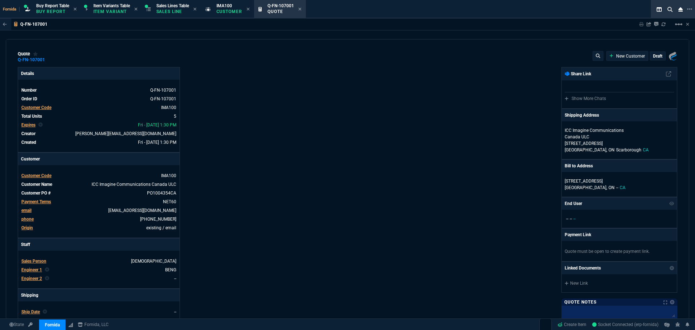
type input "35"
type input "56"
type input "98"
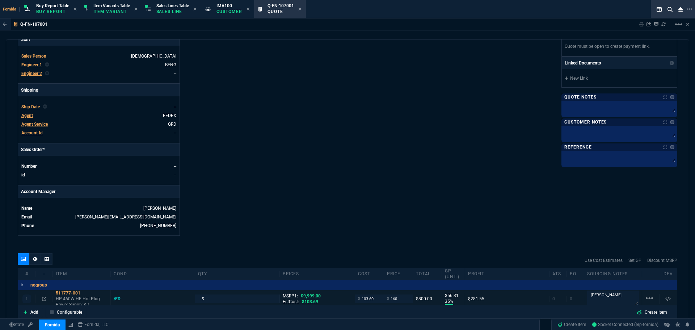
scroll to position [310, 0]
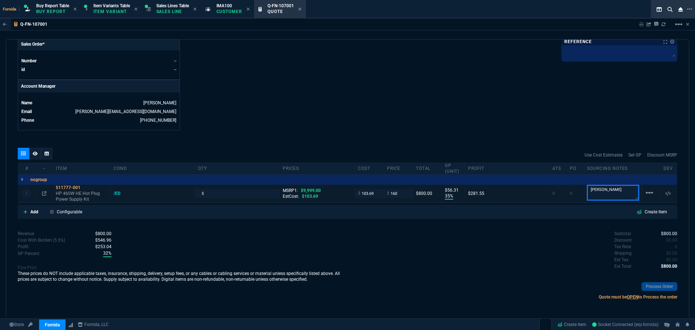
drag, startPoint x: 614, startPoint y: 199, endPoint x: 566, endPoint y: 199, distance: 47.8
click at [566, 199] on div "1 511777-001 HP 460W HE Hot Plug Power Supply Kit /ED 5 MSRP1: $9,999.00 EstCos…" at bounding box center [347, 194] width 659 height 18
type textarea "i"
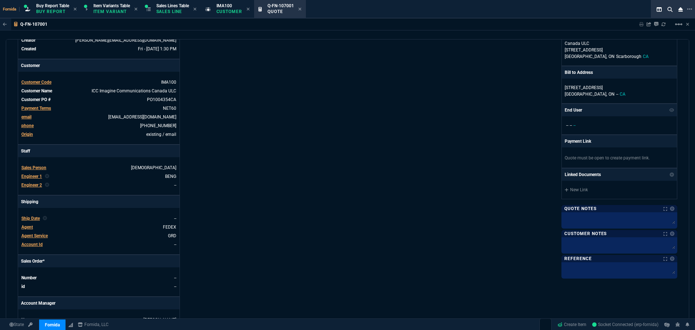
scroll to position [93, 0]
type textarea "Tergum or [PERSON_NAME] OVERNIGHT IN"
click at [344, 131] on div "Details Number Q-FN-107001 Order ID Q-FN-107001 Customer Code IMA100 Total Unit…" at bounding box center [183, 160] width 330 height 373
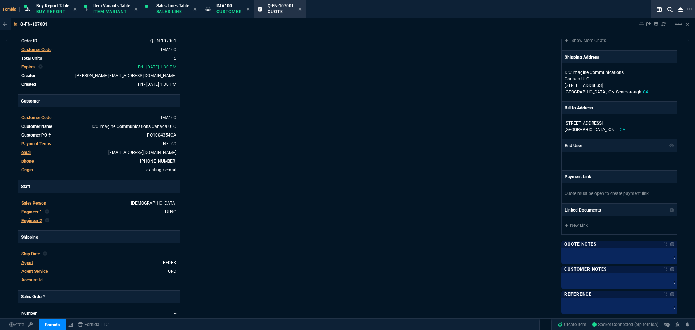
scroll to position [0, 0]
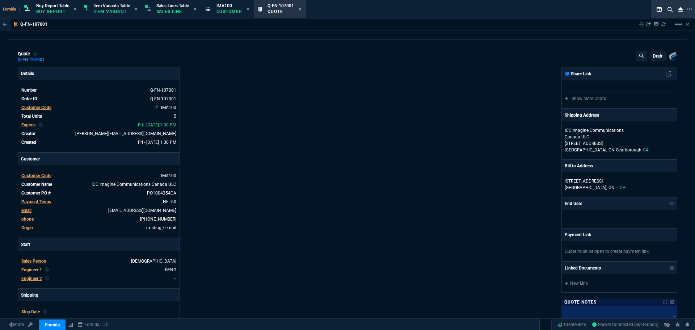
click at [169, 107] on link "IMA100" at bounding box center [168, 107] width 15 height 5
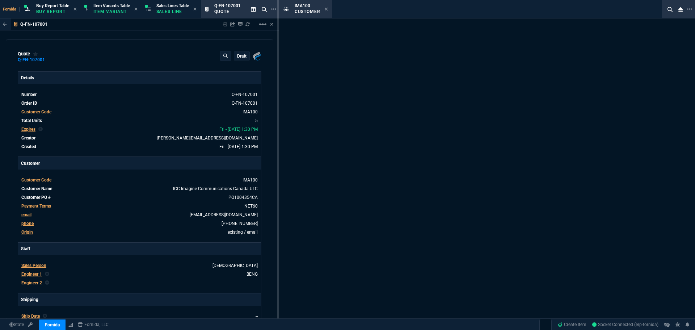
select select "1: quotes"
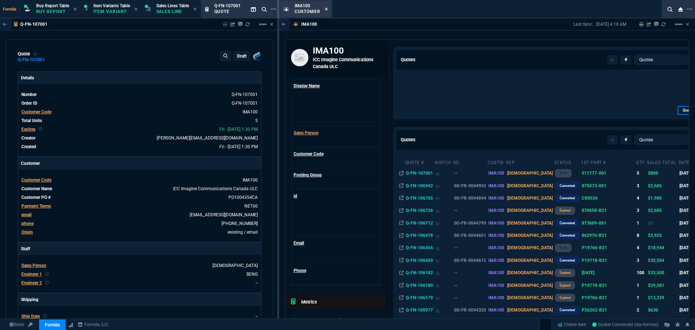
click at [327, 10] on icon at bounding box center [326, 9] width 3 height 3
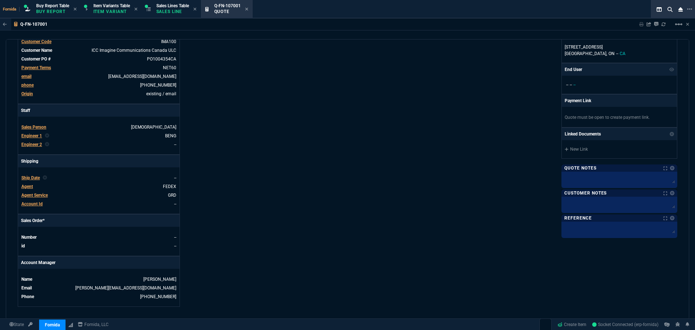
scroll to position [217, 0]
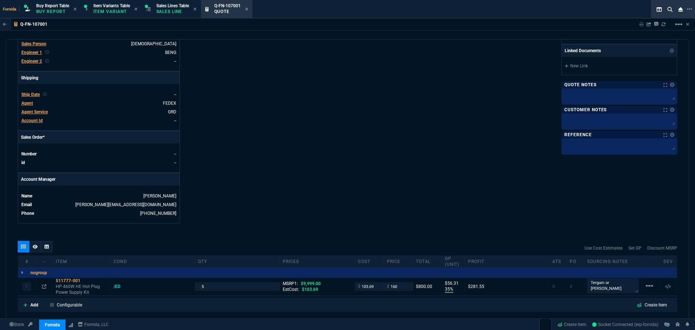
click at [39, 114] on span "Agent Service" at bounding box center [34, 111] width 26 height 5
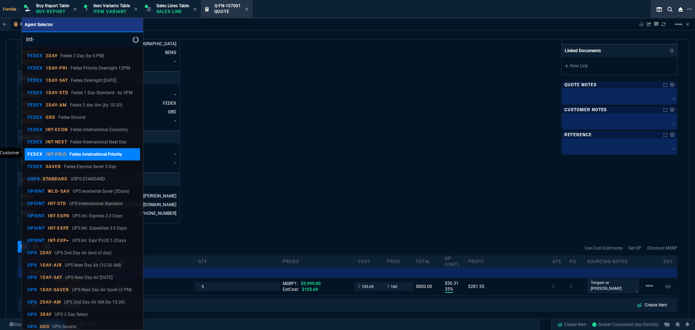
type input "int-"
click at [86, 153] on p "Fedex International Priority" at bounding box center [95, 154] width 52 height 7
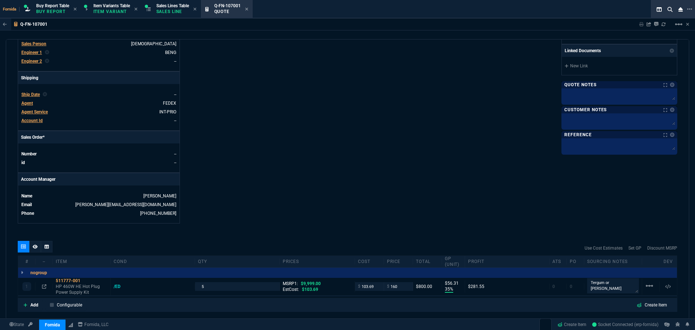
scroll to position [191, 0]
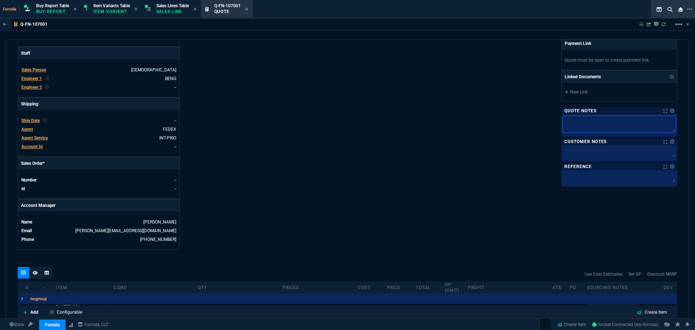
click at [577, 121] on textarea at bounding box center [619, 124] width 113 height 17
type textarea "S"
type textarea "Sh"
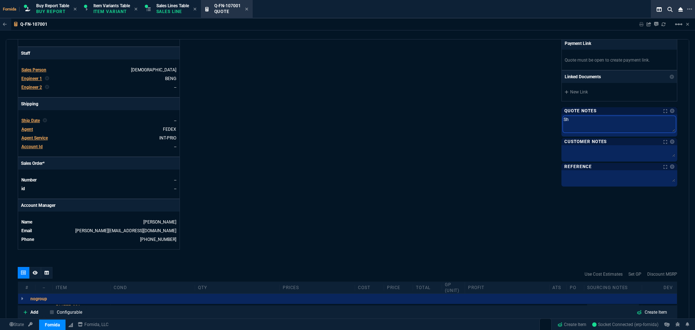
type textarea "Shi"
type textarea "Ship"
type textarea "[PERSON_NAME]"
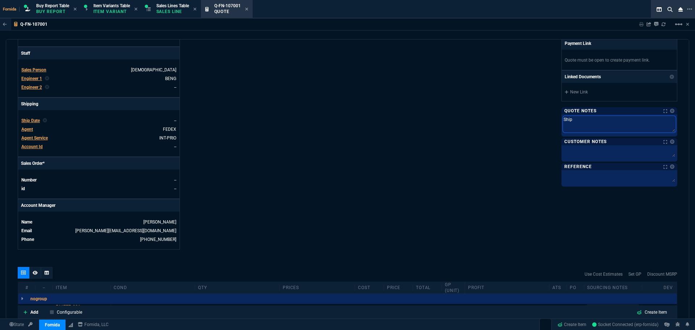
type textarea "[PERSON_NAME]"
type textarea "Shippi"
type textarea "Shippin"
type textarea "Shipping"
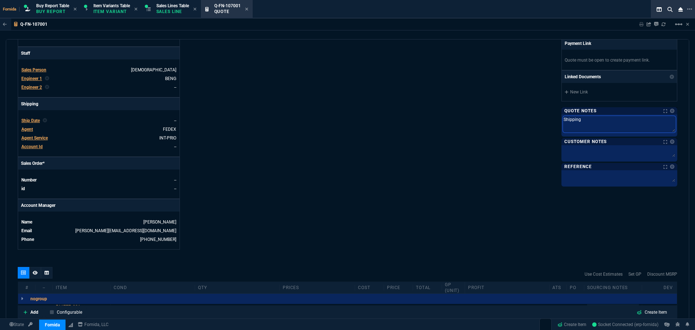
type textarea "Shipping"
type textarea "Shipping o"
type textarea "Shipping on"
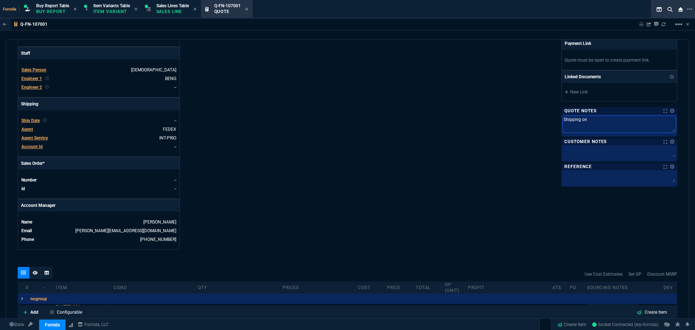
type textarea "Shipping on T"
type textarea "Shipping on Th"
type textarea "Shipping on The"
type textarea "Shipping on Thei"
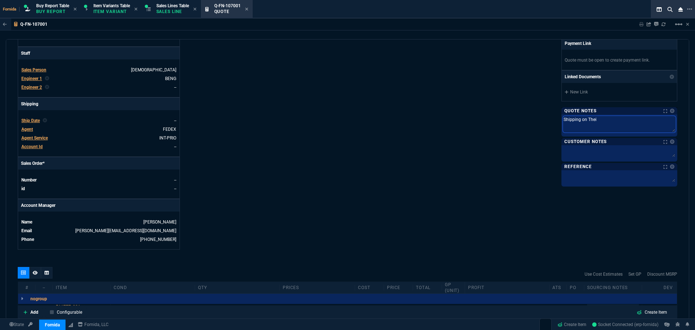
type textarea "Shipping on The"
type textarea "Shipping on Th"
type textarea "Shipping on T"
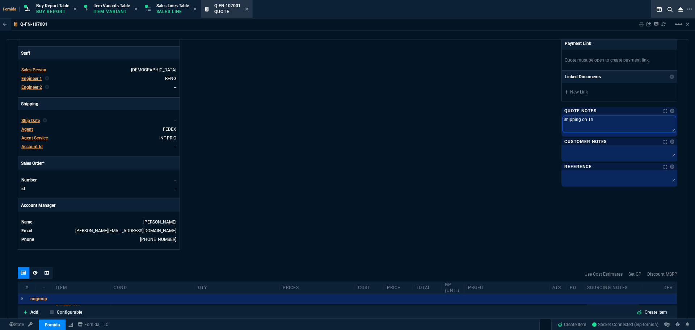
type textarea "Shipping on T"
type textarea "Shipping on"
type textarea "Shipping on t"
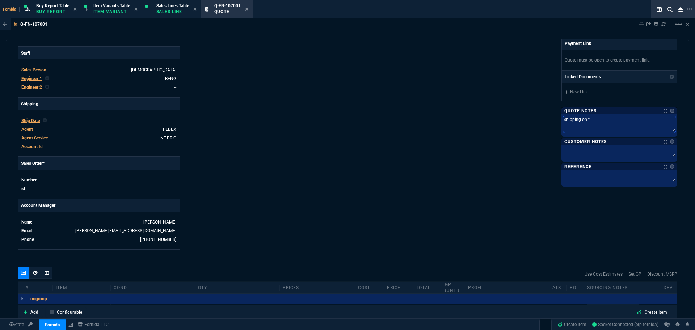
type textarea "Shipping on th"
type textarea "Shipping on the"
type textarea "Shipping on thei"
type textarea "Shipping on their"
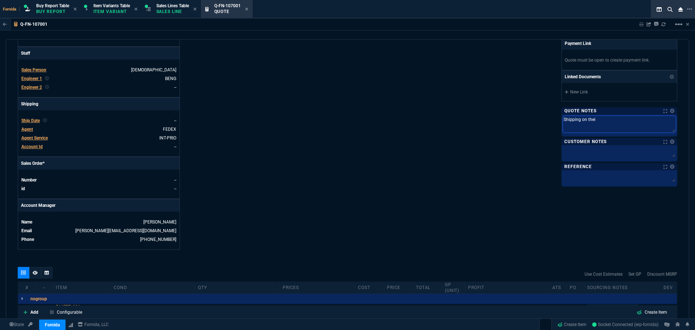
type textarea "Shipping on their"
type textarea "Shipping on their a"
type textarea "Shipping on their ac"
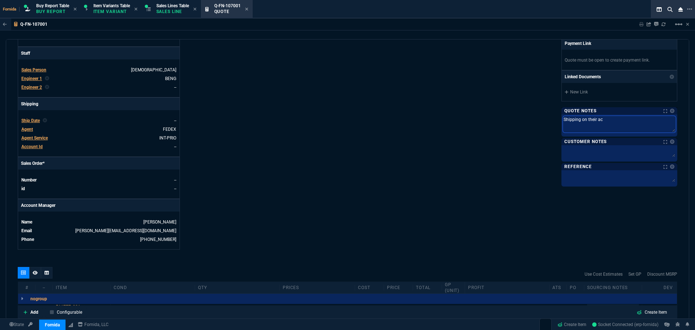
type textarea "Shipping on their acc"
type textarea "Shipping on their acco"
type textarea "Shipping on their accou"
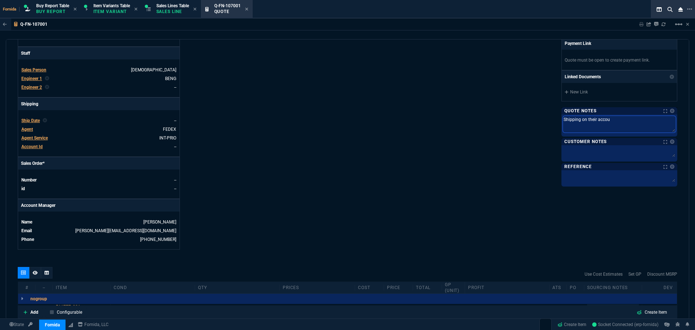
type textarea "Shipping on their accoun"
type textarea "Shipping on their account"
click at [471, 193] on div "Fornida, LLC [STREET_ADDRESS] Share Link Show More Chats Shipping Address ICC I…" at bounding box center [512, 62] width 330 height 373
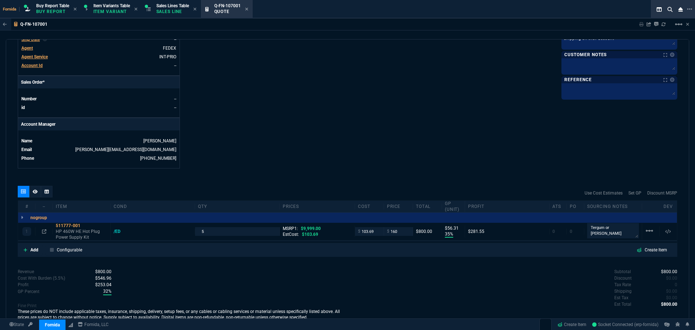
scroll to position [310, 0]
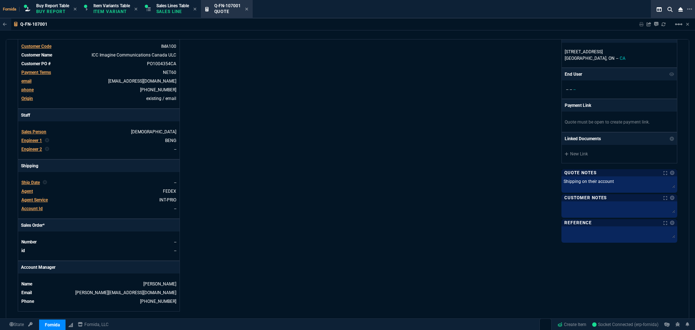
scroll to position [0, 0]
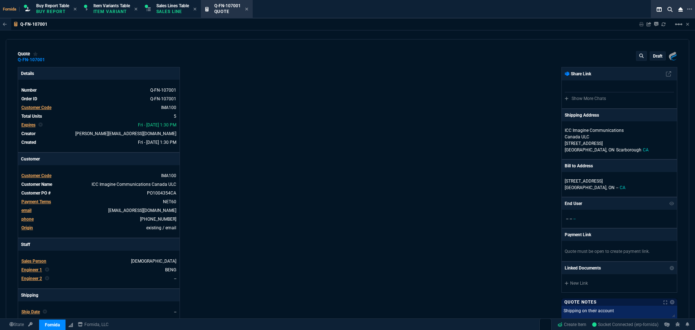
click at [653, 54] on p "draft" at bounding box center [657, 56] width 9 height 6
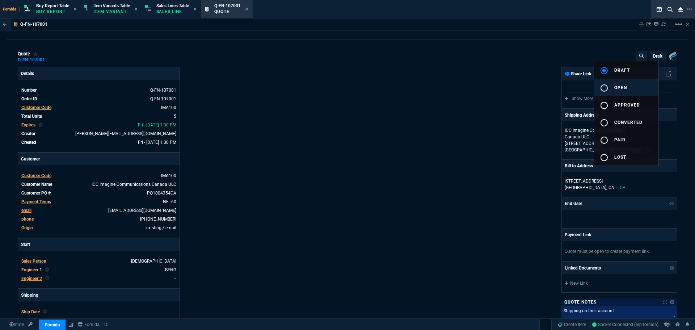
drag, startPoint x: 619, startPoint y: 85, endPoint x: 612, endPoint y: 86, distance: 6.6
click at [618, 85] on span "open" at bounding box center [620, 87] width 13 height 5
click at [459, 97] on div at bounding box center [347, 165] width 695 height 330
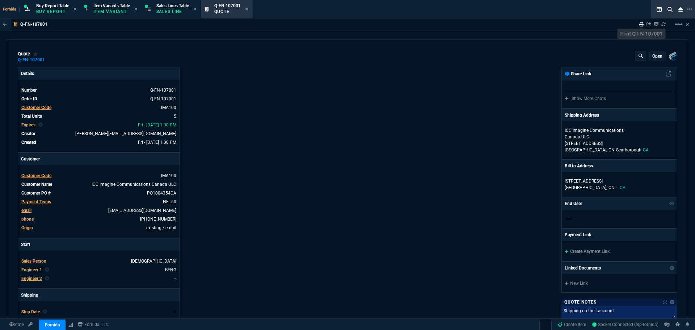
type input "35"
type input "56"
type input "98"
click at [642, 24] on icon at bounding box center [641, 24] width 4 height 4
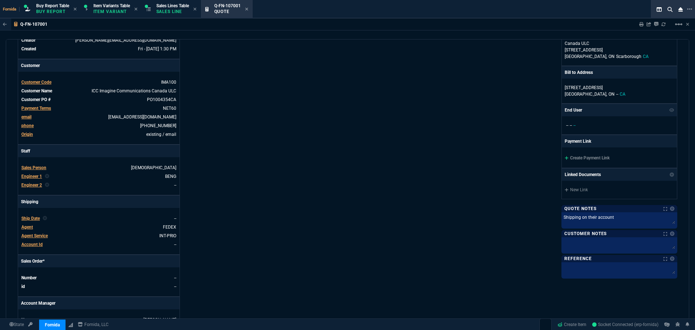
type input "35"
type input "56"
type input "98"
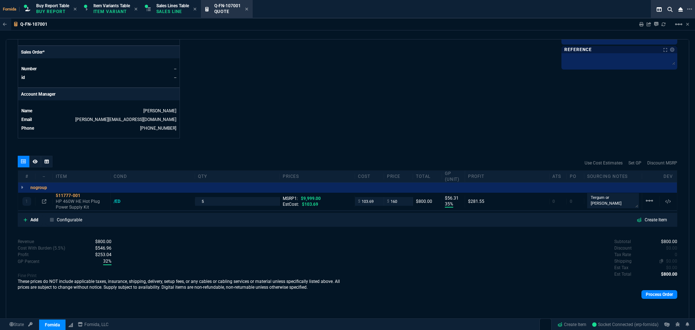
scroll to position [304, 0]
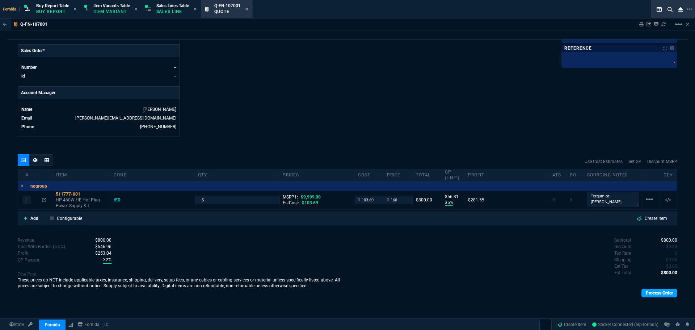
click at [660, 293] on link "Process Order" at bounding box center [659, 292] width 36 height 9
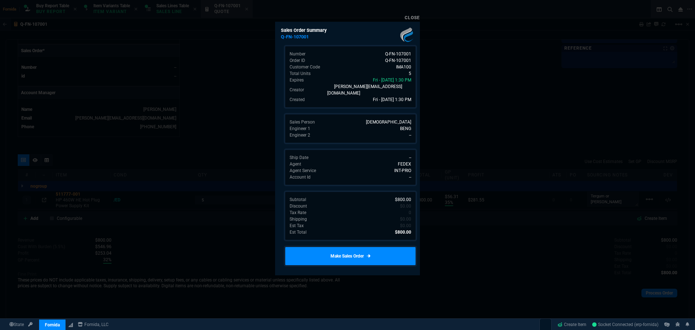
click at [358, 256] on link "Make Sales Order" at bounding box center [350, 255] width 133 height 21
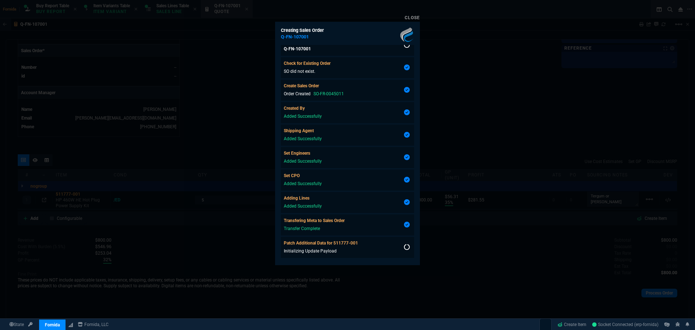
scroll to position [24, 0]
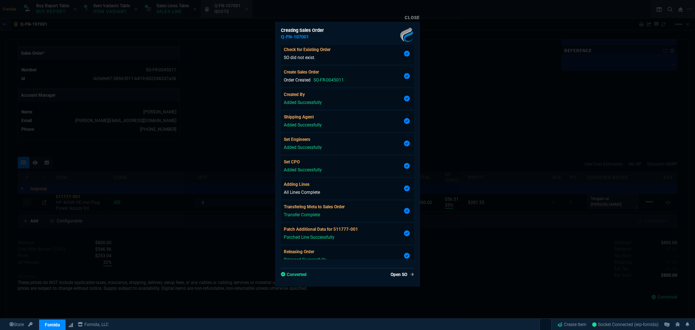
type input "35"
type input "56"
type input "98"
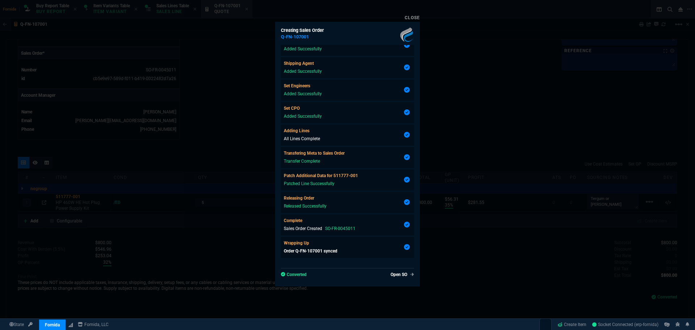
scroll to position [292, 0]
click at [166, 148] on div at bounding box center [347, 165] width 695 height 330
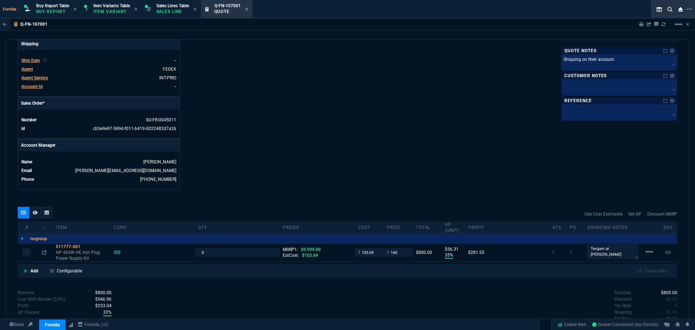
scroll to position [148, 0]
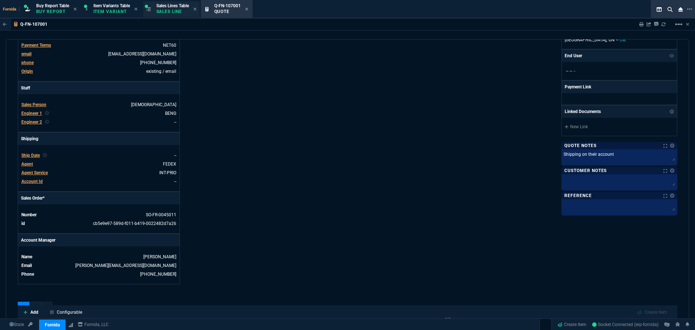
click at [179, 16] on div "Sales Lines Table Sales Line" at bounding box center [171, 9] width 56 height 16
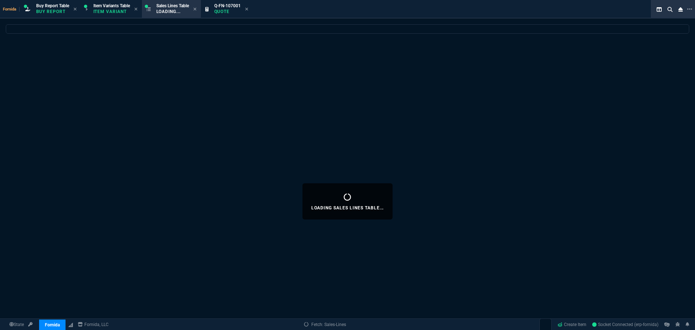
click at [248, 9] on icon at bounding box center [246, 9] width 3 height 4
select select
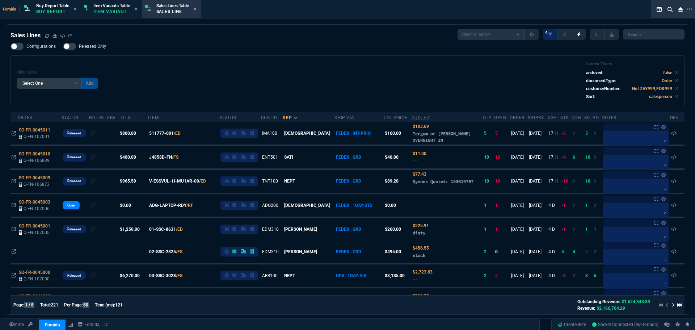
select select "1: BROV"
select select
click at [513, 326] on span "Approved Quotes" at bounding box center [527, 324] width 30 height 6
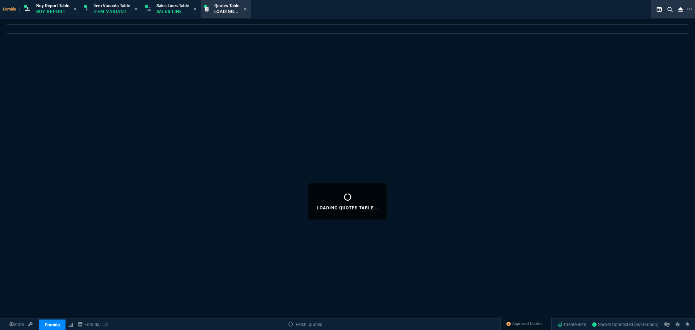
select select
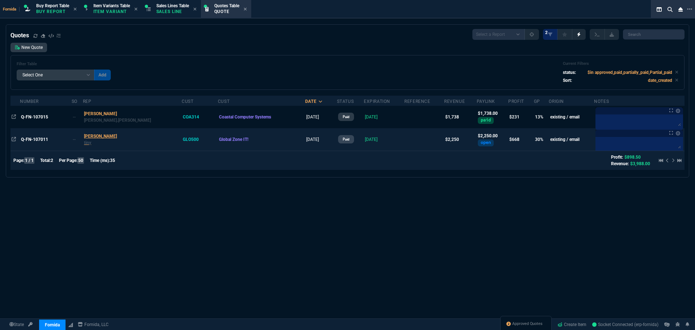
drag, startPoint x: 190, startPoint y: 77, endPoint x: 101, endPoint y: 133, distance: 105.5
click at [190, 76] on div "Filter Table Select One Add Filter () creator (creator) Cust (headers.customerN…" at bounding box center [348, 72] width 662 height 22
click at [43, 140] on span "Q-FN-107011" at bounding box center [34, 139] width 27 height 5
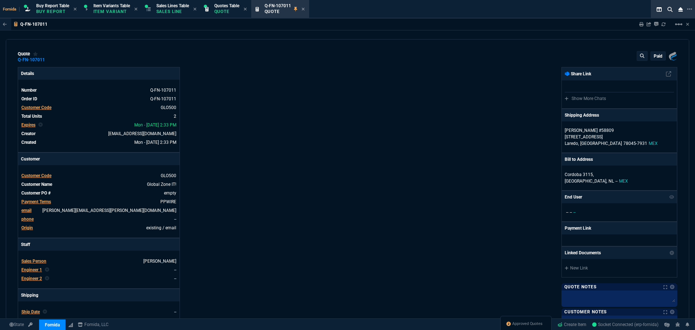
type input "33"
type input "375"
type input "5115"
type input "78"
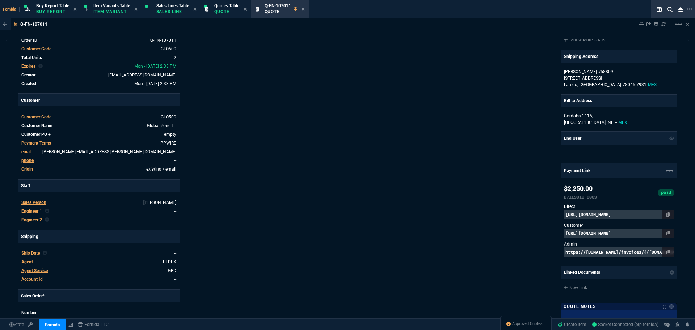
scroll to position [36, 0]
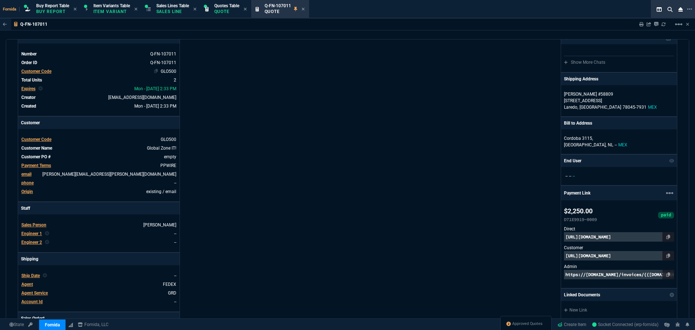
click at [168, 71] on link "GLO500" at bounding box center [169, 71] width 16 height 5
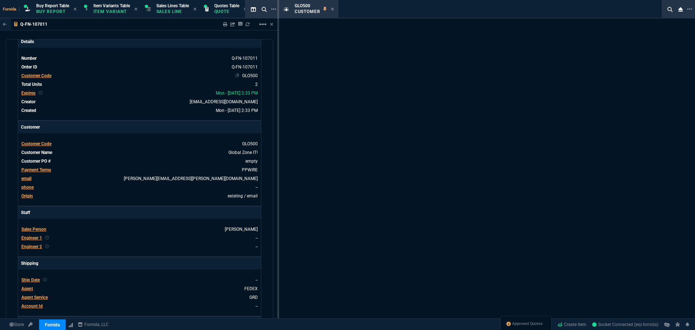
select select "1: quotes"
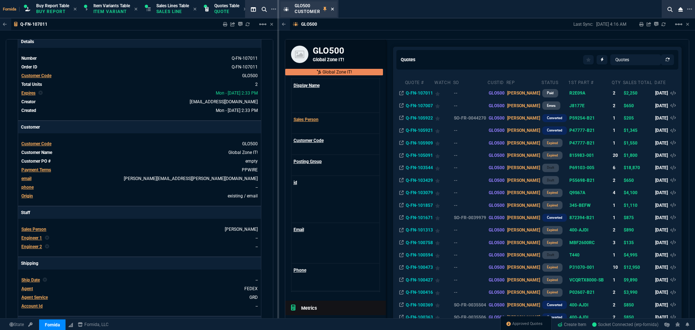
click at [333, 9] on icon at bounding box center [332, 9] width 3 height 3
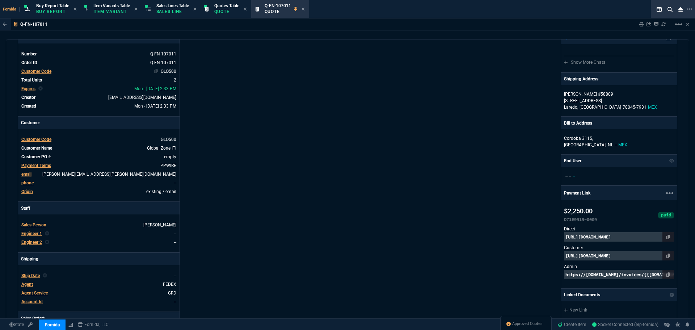
click at [171, 72] on link "GLO500" at bounding box center [169, 71] width 16 height 5
click at [171, 72] on tbody "Number Q-FN-107011 Order ID Q-FN-107011 Customer Code GLO500 Total Units 2 Expi…" at bounding box center [99, 79] width 156 height 61
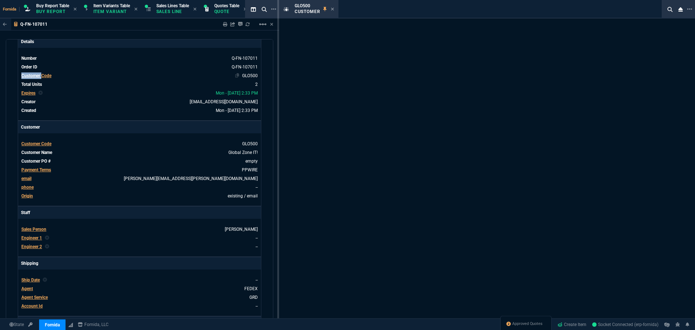
select select "1: quotes"
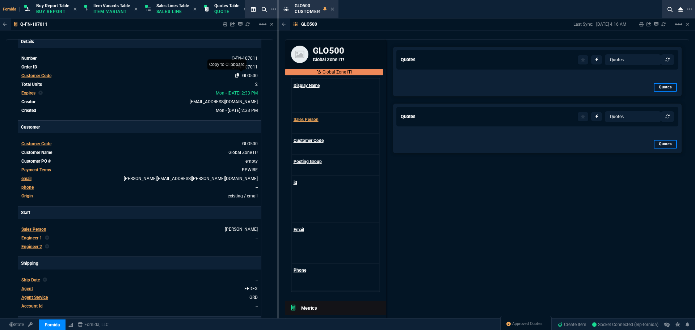
click at [235, 75] on icon at bounding box center [237, 75] width 4 height 4
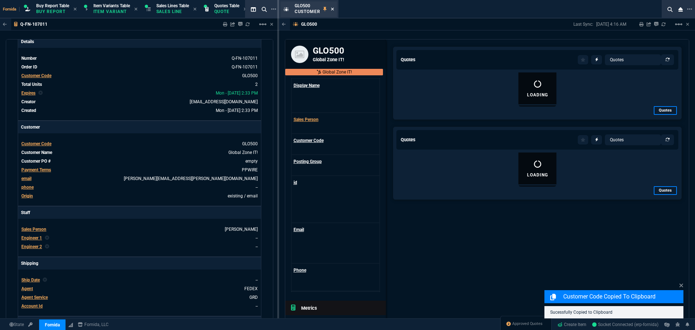
click at [331, 10] on icon at bounding box center [332, 9] width 3 height 3
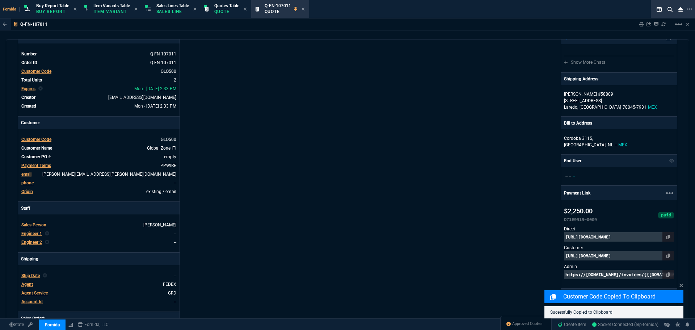
click at [354, 59] on div "Fornida, LLC 2609 Technology Dr Suite 300 Plano, TX 75074 Share Link Show More …" at bounding box center [512, 217] width 330 height 373
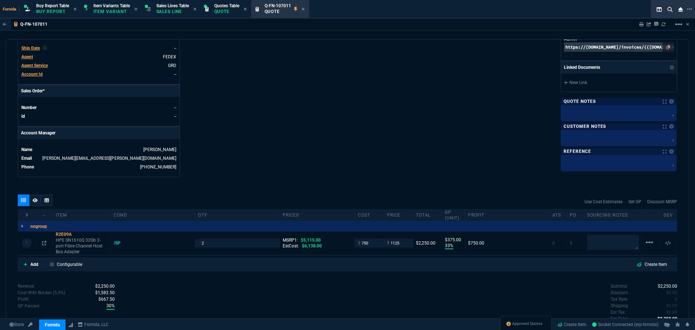
scroll to position [309, 0]
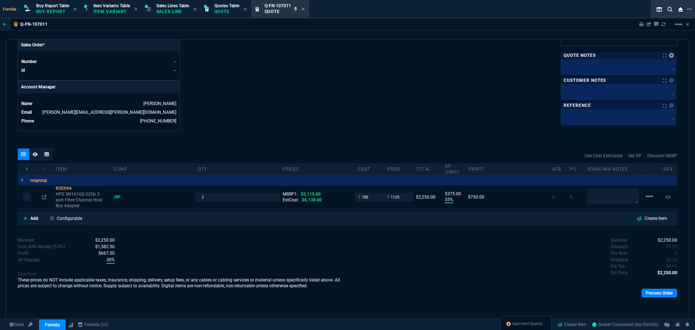
click at [669, 56] on link at bounding box center [671, 55] width 4 height 4
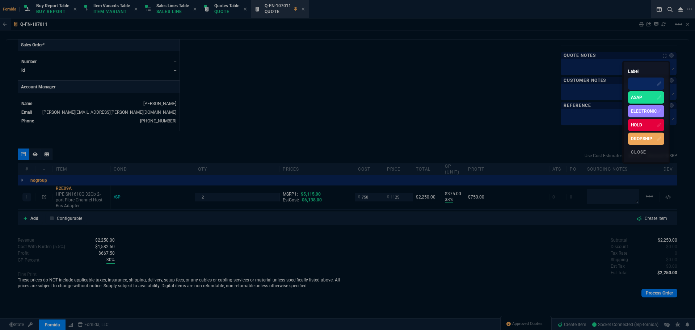
click at [643, 122] on div "HOLD" at bounding box center [646, 125] width 36 height 12
click at [580, 72] on div at bounding box center [347, 165] width 695 height 330
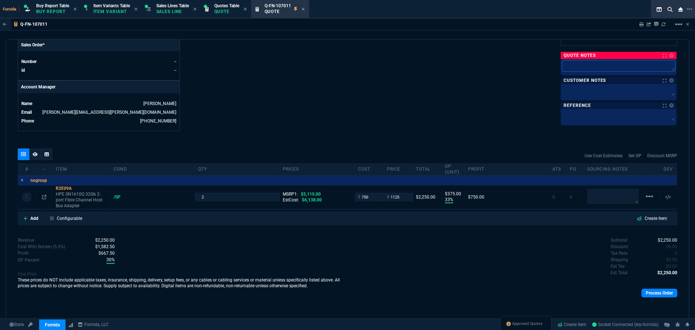
click at [575, 68] on textarea at bounding box center [618, 65] width 113 height 11
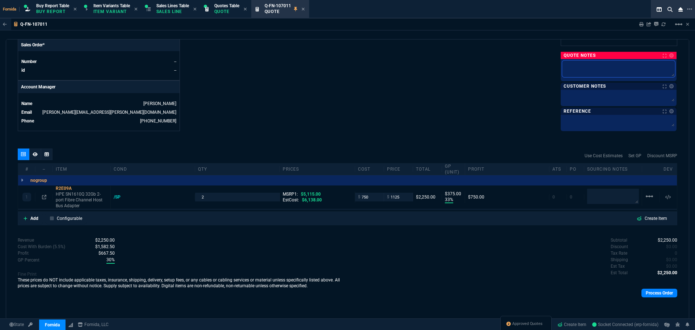
type textarea "W"
type textarea "Wa"
type textarea "Wai"
type textarea "Wait"
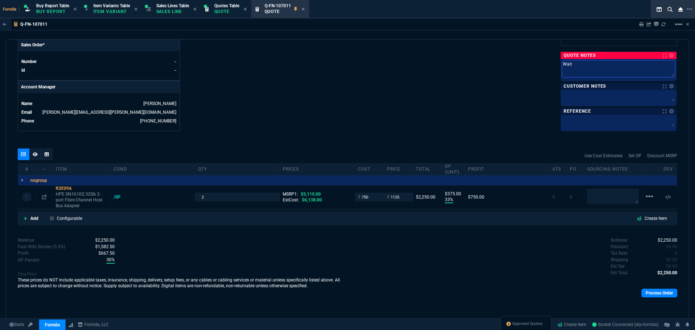
type textarea "Waiti"
type textarea "Waitin"
type textarea "Waiting"
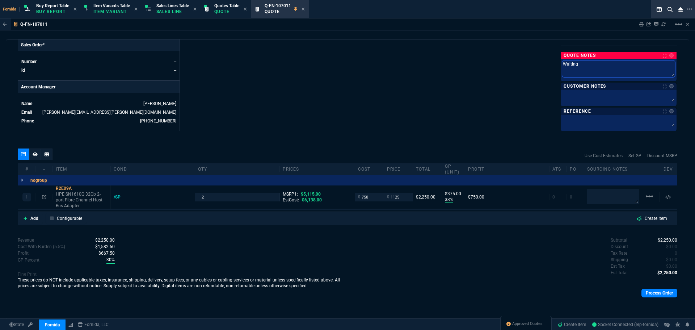
type textarea "Waiting"
type textarea "Waiting o"
type textarea "Waiting on"
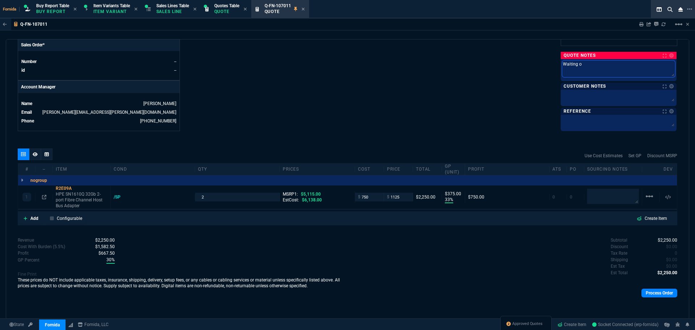
type textarea "Waiting on"
type textarea "Waiting on r"
type textarea "Waiting on re"
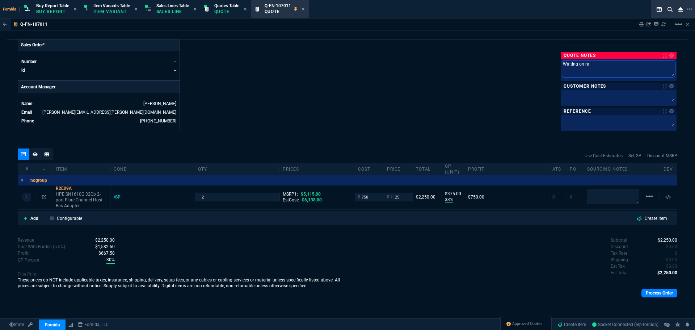
type textarea "Waiting on res"
type textarea "Waiting on rese"
type textarea "Waiting on resel"
type textarea "Waiting on resell"
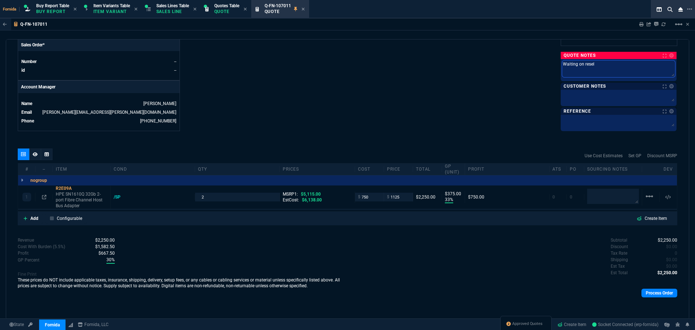
type textarea "Waiting on resell"
type textarea "Waiting on reselle"
type textarea "Waiting on reseller"
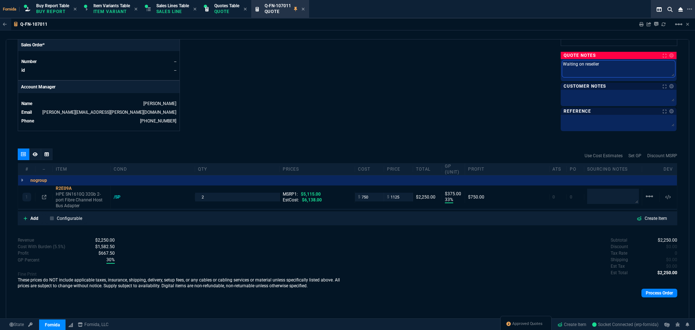
type textarea "Waiting on reseller"
type textarea "Waiting on reseller c"
type textarea "Waiting on reseller ce"
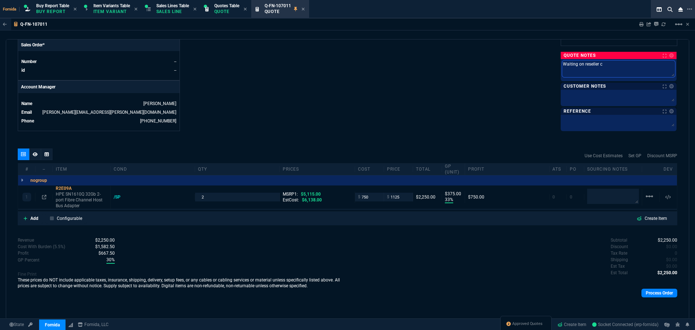
type textarea "Waiting on reseller ce"
type textarea "Waiting on reseller cer"
type textarea "Waiting on reseller cert"
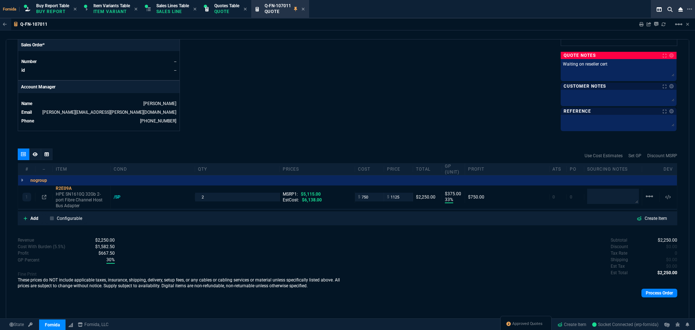
drag, startPoint x: 243, startPoint y: 94, endPoint x: 245, endPoint y: 87, distance: 7.0
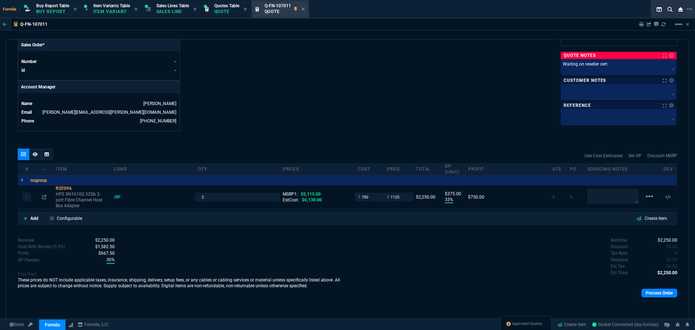
drag, startPoint x: 233, startPoint y: 12, endPoint x: 294, endPoint y: 16, distance: 60.9
click at [233, 12] on p "Quote" at bounding box center [226, 12] width 25 height 6
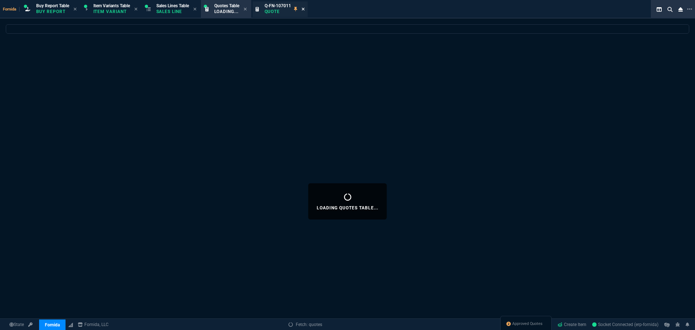
select select
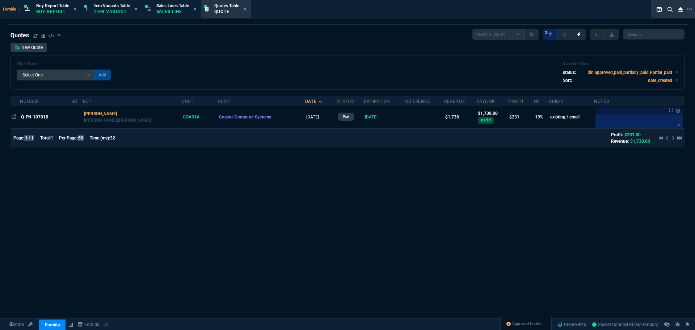
click at [287, 233] on div "Quotes Select a Report Fruit (MTD) APPROVED Quotes 2 New Quote Filter Table Sel…" at bounding box center [347, 201] width 695 height 354
click at [326, 57] on div "Filter Table Select One Add Filter () creator (creator) Cust (headers.customerN…" at bounding box center [347, 72] width 674 height 35
click at [393, 246] on div "Quotes Select a Report Fruit (MTD) APPROVED Quotes 2 New Quote Filter Table Sel…" at bounding box center [347, 201] width 695 height 354
click at [36, 37] on icon at bounding box center [35, 36] width 4 height 4
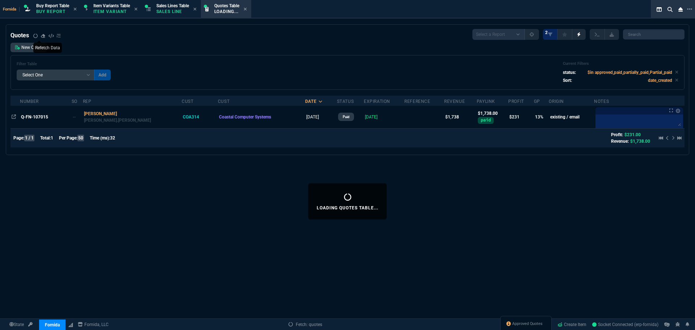
click at [184, 41] on div "Quotes Select a Report Fruit (MTD) APPROVED Quotes 2 New Quote Filter Table Sel…" at bounding box center [347, 89] width 674 height 121
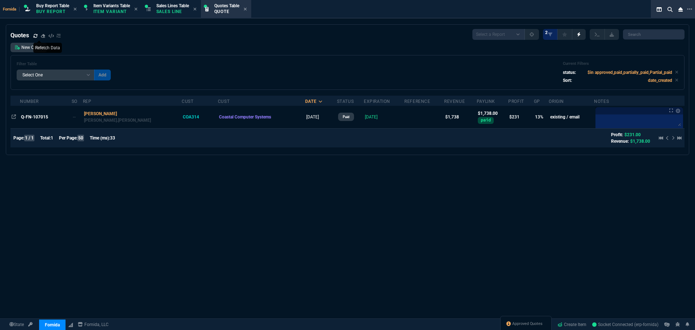
click at [174, 12] on p "Sales Line" at bounding box center [172, 12] width 33 height 6
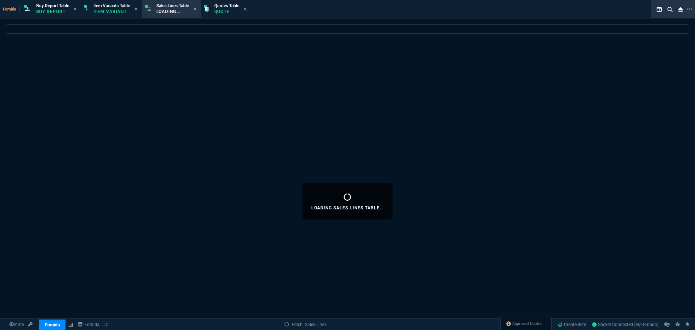
select select
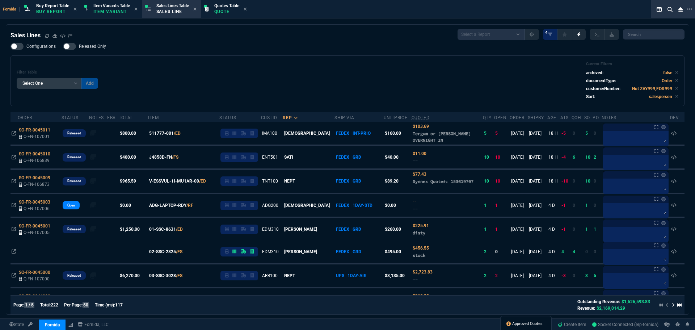
click at [536, 326] on span "Approved Quotes" at bounding box center [527, 324] width 30 height 6
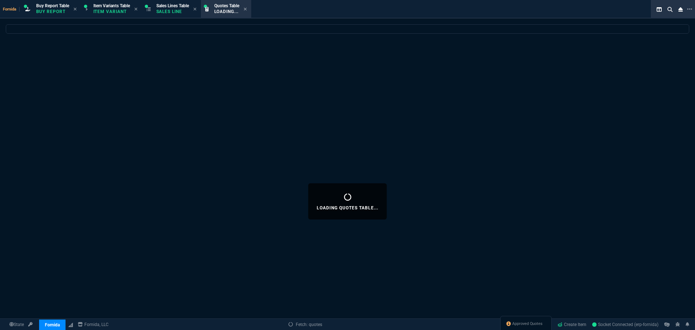
select select
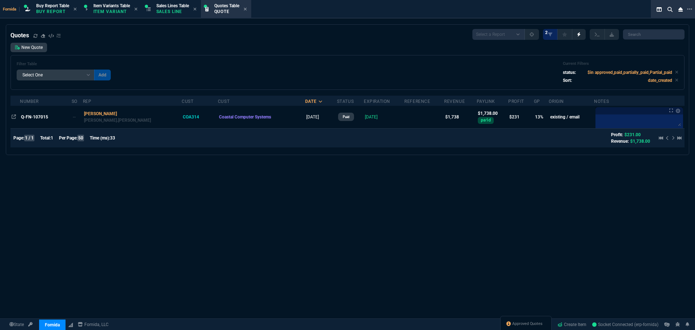
click at [45, 117] on span "Q-FN-107015" at bounding box center [34, 116] width 27 height 5
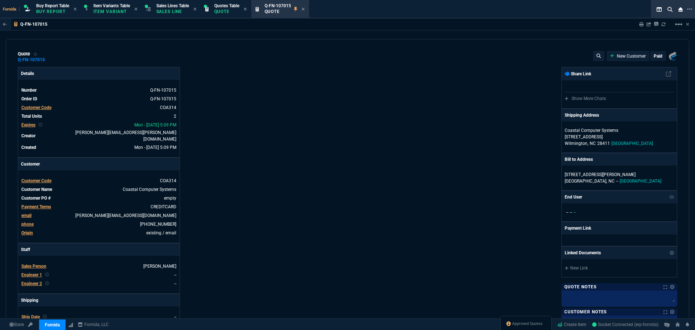
type input "1215"
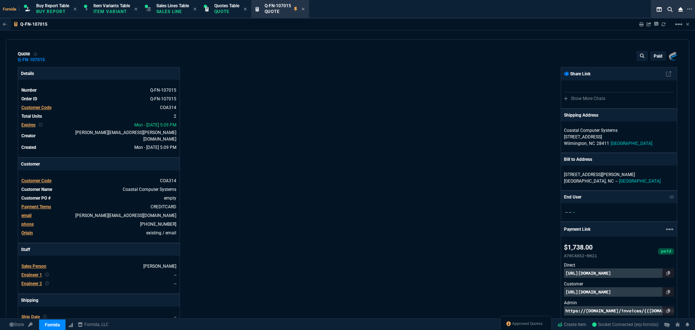
type input "18"
type input "155"
type input "28"
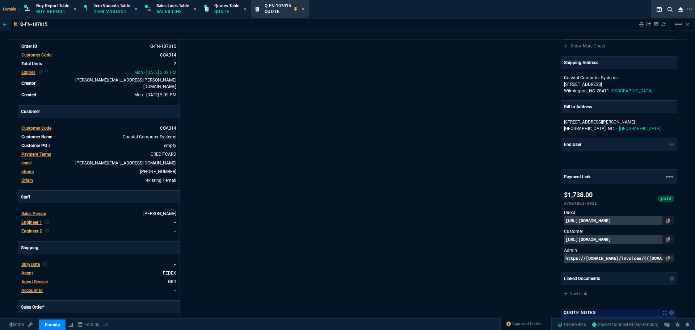
scroll to position [0, 0]
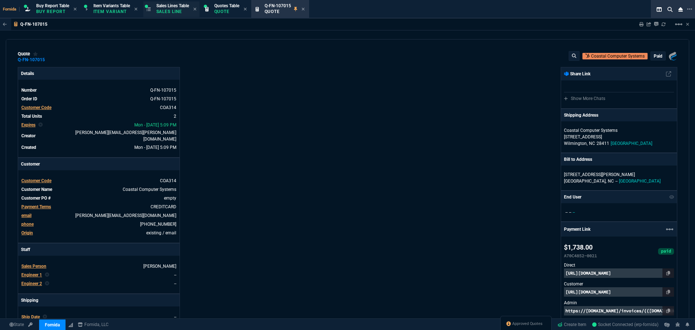
click at [173, 9] on p "Sales Line" at bounding box center [172, 12] width 33 height 6
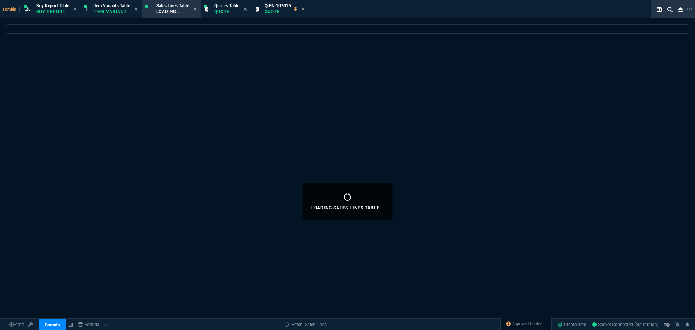
click at [304, 11] on div "Q-FN-107015 Quote" at bounding box center [285, 9] width 40 height 13
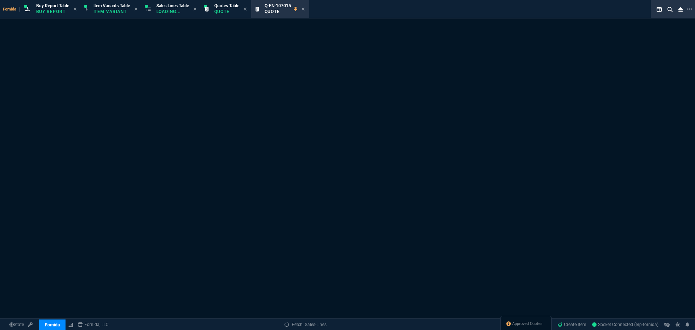
drag, startPoint x: 519, startPoint y: 322, endPoint x: 478, endPoint y: 291, distance: 51.2
click at [519, 322] on span "Approved Quotes" at bounding box center [527, 324] width 30 height 6
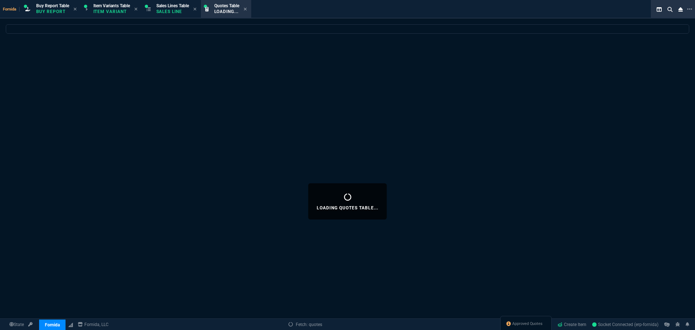
select select
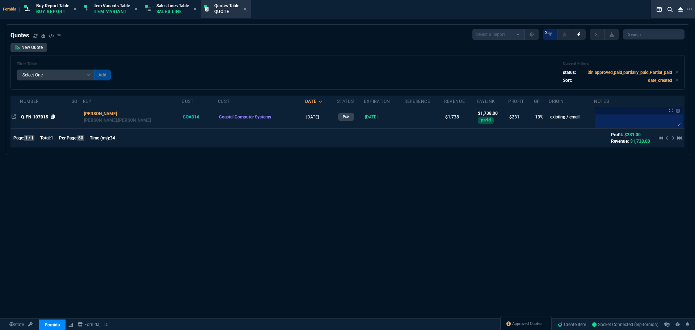
click at [54, 116] on icon at bounding box center [53, 116] width 4 height 4
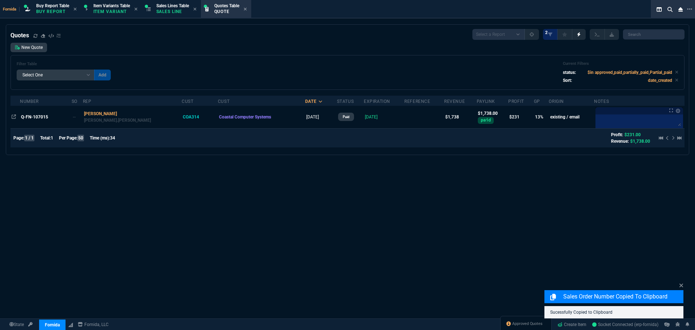
click at [45, 119] on span "Q-FN-107015" at bounding box center [34, 116] width 27 height 5
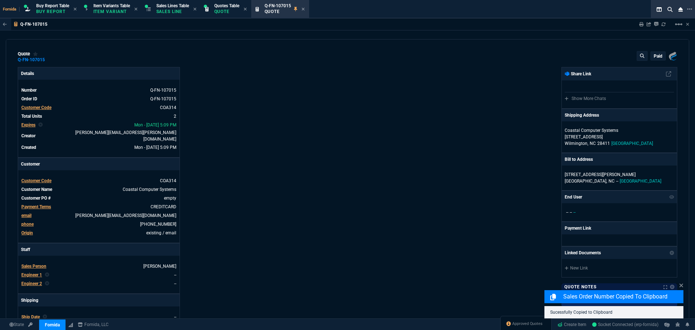
type input "18"
type input "155"
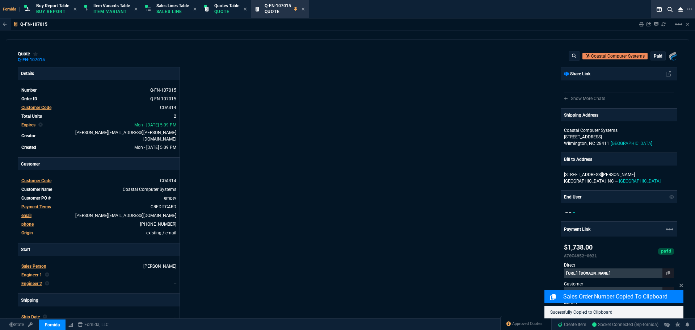
type input "1215"
type input "28"
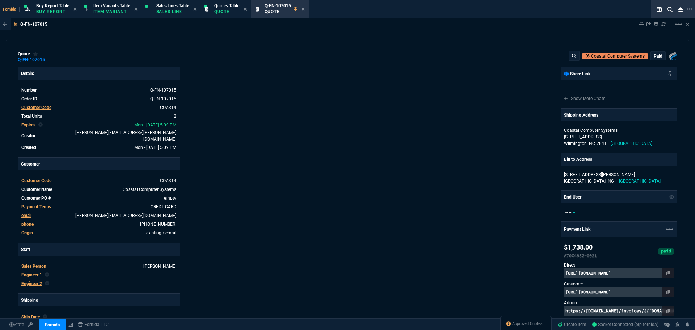
drag, startPoint x: 350, startPoint y: 84, endPoint x: 255, endPoint y: 33, distance: 107.7
click at [348, 83] on div "Fornida, LLC 2609 Technology Dr Suite 300 Plano, TX 75074 Share Link Show More …" at bounding box center [512, 256] width 330 height 379
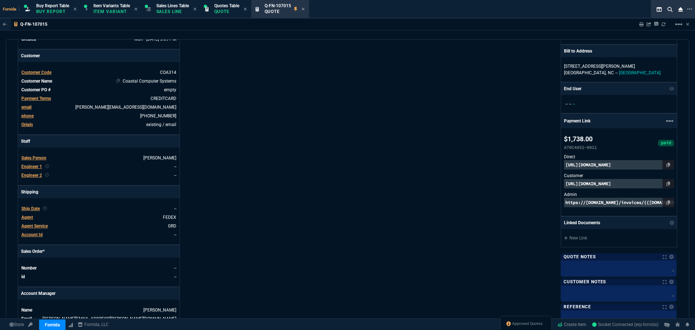
scroll to position [36, 0]
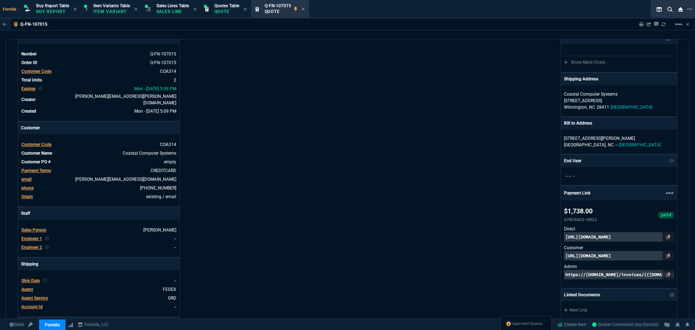
click at [170, 142] on span "COA314" at bounding box center [168, 144] width 16 height 5
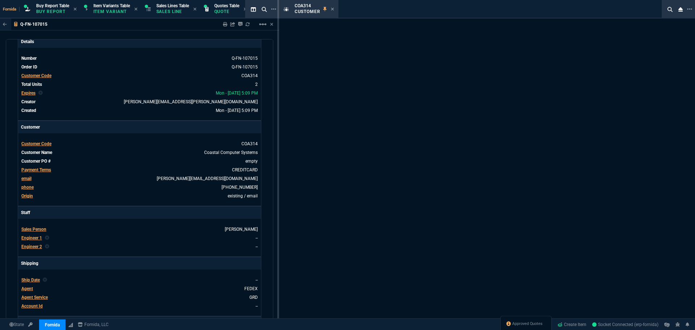
select select "1: quotes"
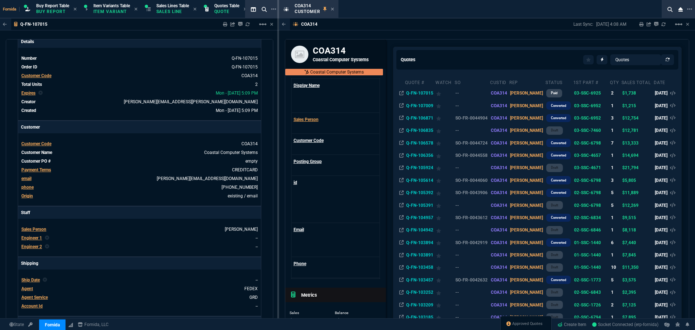
click at [339, 51] on h3 "COA314" at bounding box center [347, 50] width 68 height 11
copy h3 "COA314"
click at [675, 26] on mat-icon "linear_scale" at bounding box center [678, 24] width 9 height 9
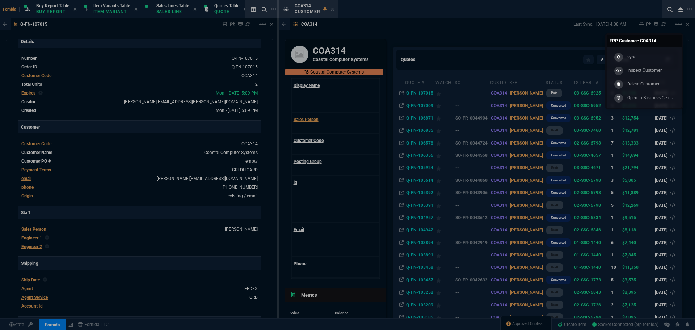
click at [663, 59] on link "sync" at bounding box center [643, 57] width 69 height 14
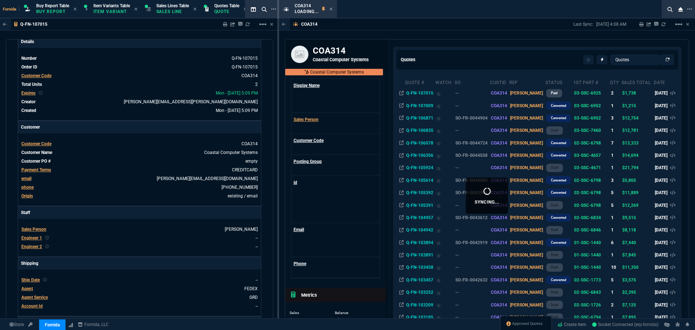
click at [663, 24] on icon at bounding box center [663, 24] width 4 height 4
click at [333, 9] on icon at bounding box center [332, 9] width 3 height 4
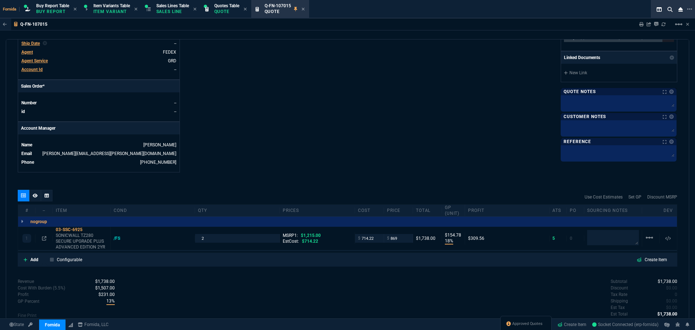
scroll to position [309, 0]
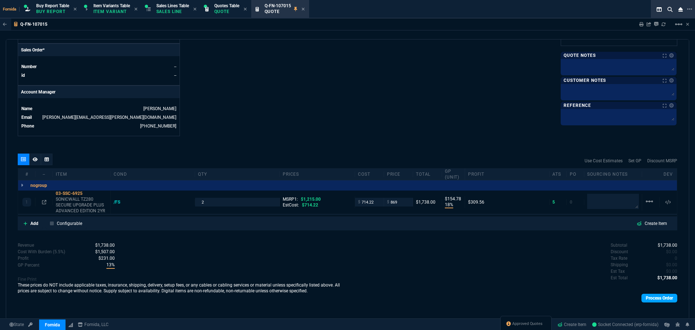
click at [660, 297] on link "Process Order" at bounding box center [659, 297] width 36 height 9
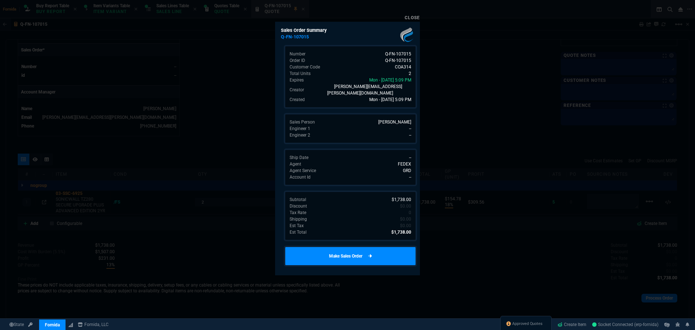
click at [381, 248] on link "Make Sales Order" at bounding box center [350, 255] width 133 height 21
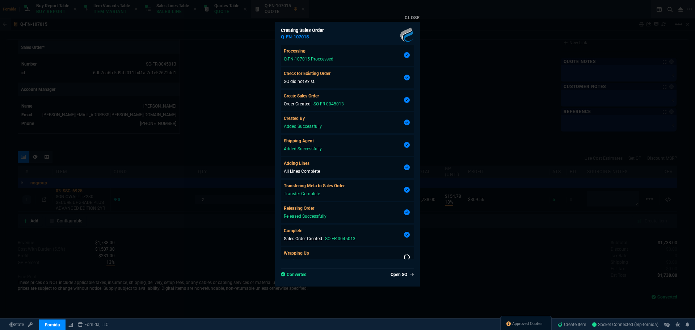
type input "1215"
type input "18"
type input "155"
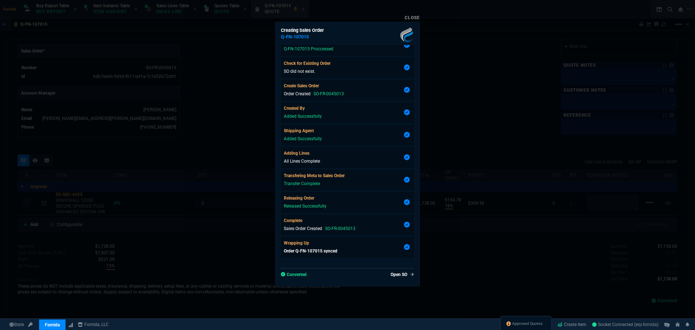
type input "28"
click at [240, 178] on div at bounding box center [347, 165] width 695 height 330
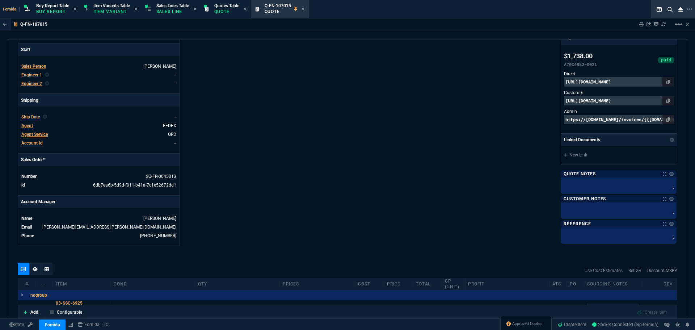
scroll to position [119, 0]
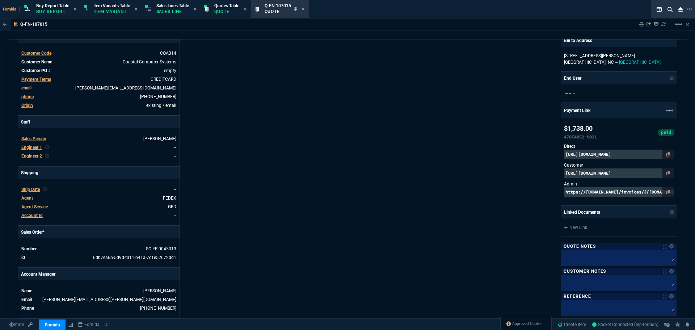
click at [160, 5] on span "Sales Lines Table" at bounding box center [172, 5] width 33 height 5
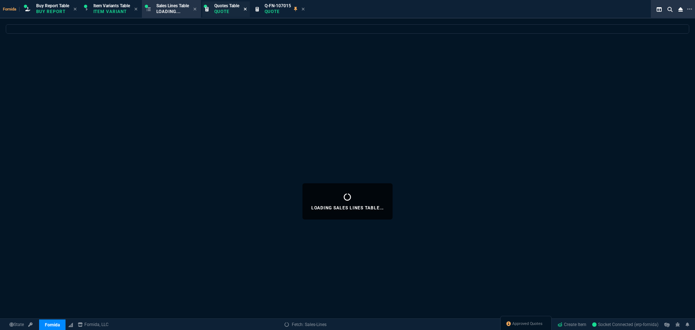
click at [247, 10] on icon at bounding box center [245, 9] width 3 height 4
select select
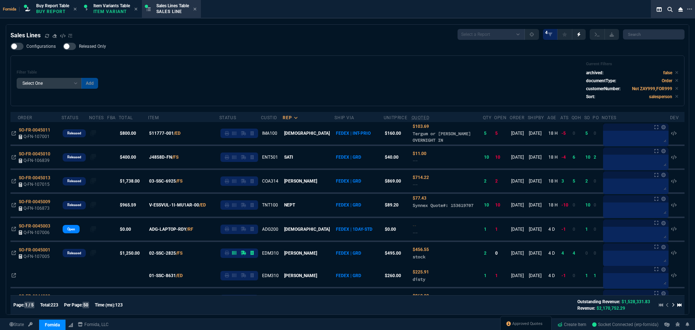
click at [313, 51] on div "Configurations Released Only Filter Table Select One Add Filter () Age () ATS (…" at bounding box center [347, 74] width 674 height 63
click at [187, 134] on icon at bounding box center [185, 133] width 4 height 4
